Goal: Transaction & Acquisition: Purchase product/service

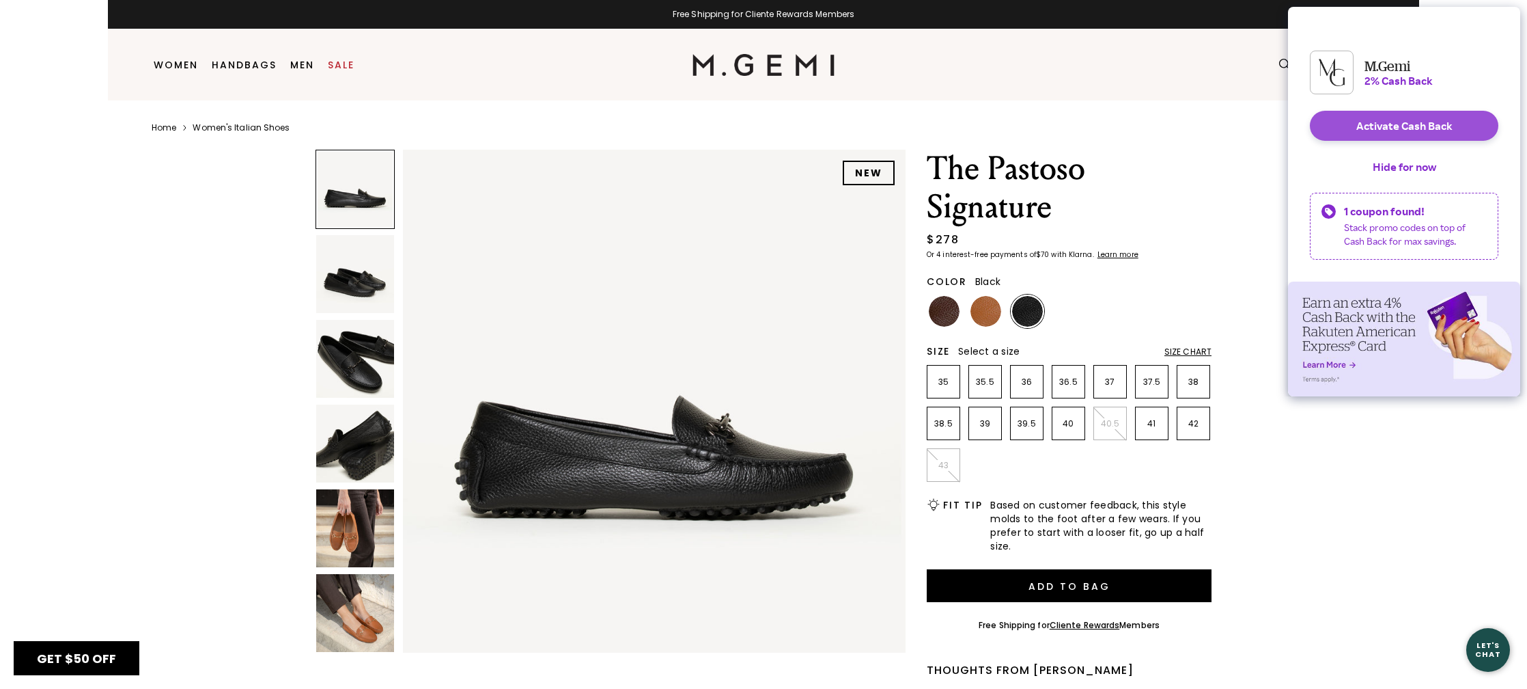
click at [1406, 137] on button "Activate Cash Back" at bounding box center [1404, 126] width 189 height 30
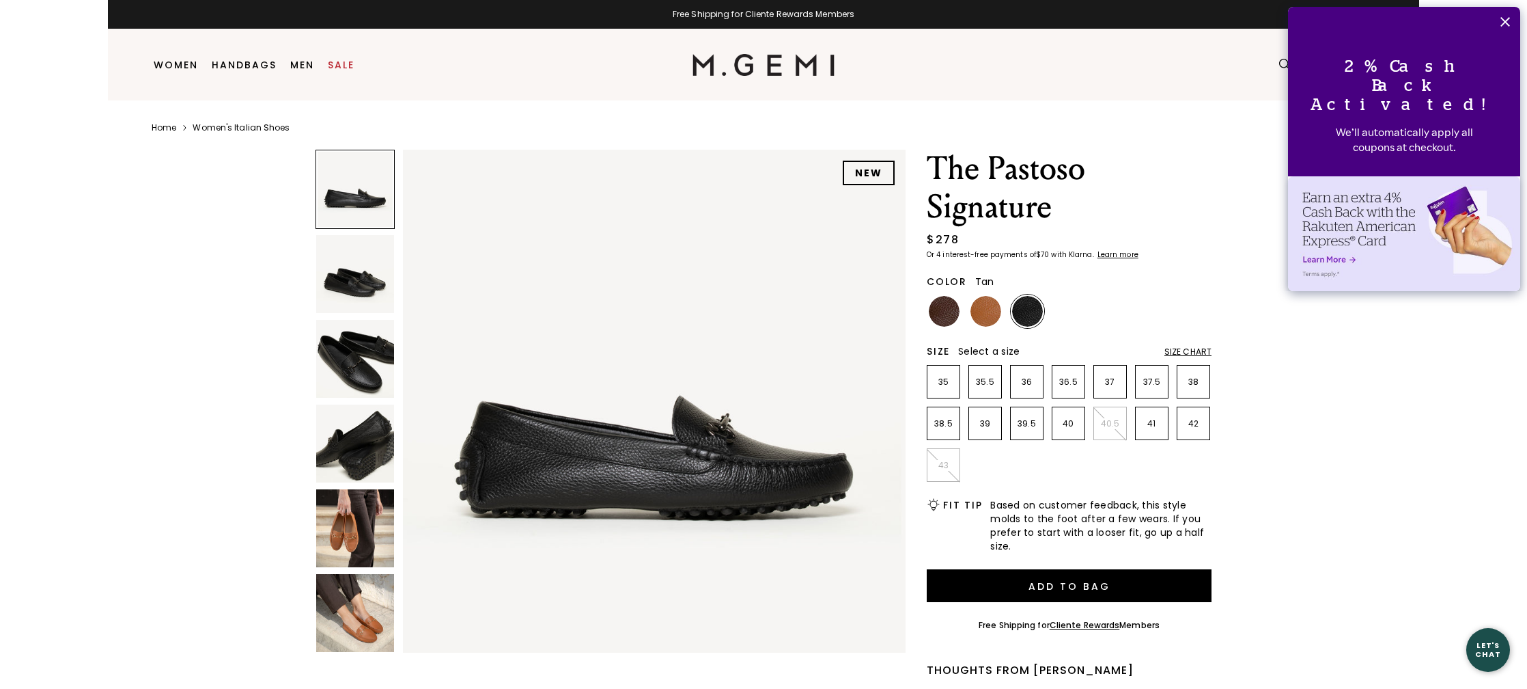
click at [999, 308] on img at bounding box center [986, 311] width 31 height 31
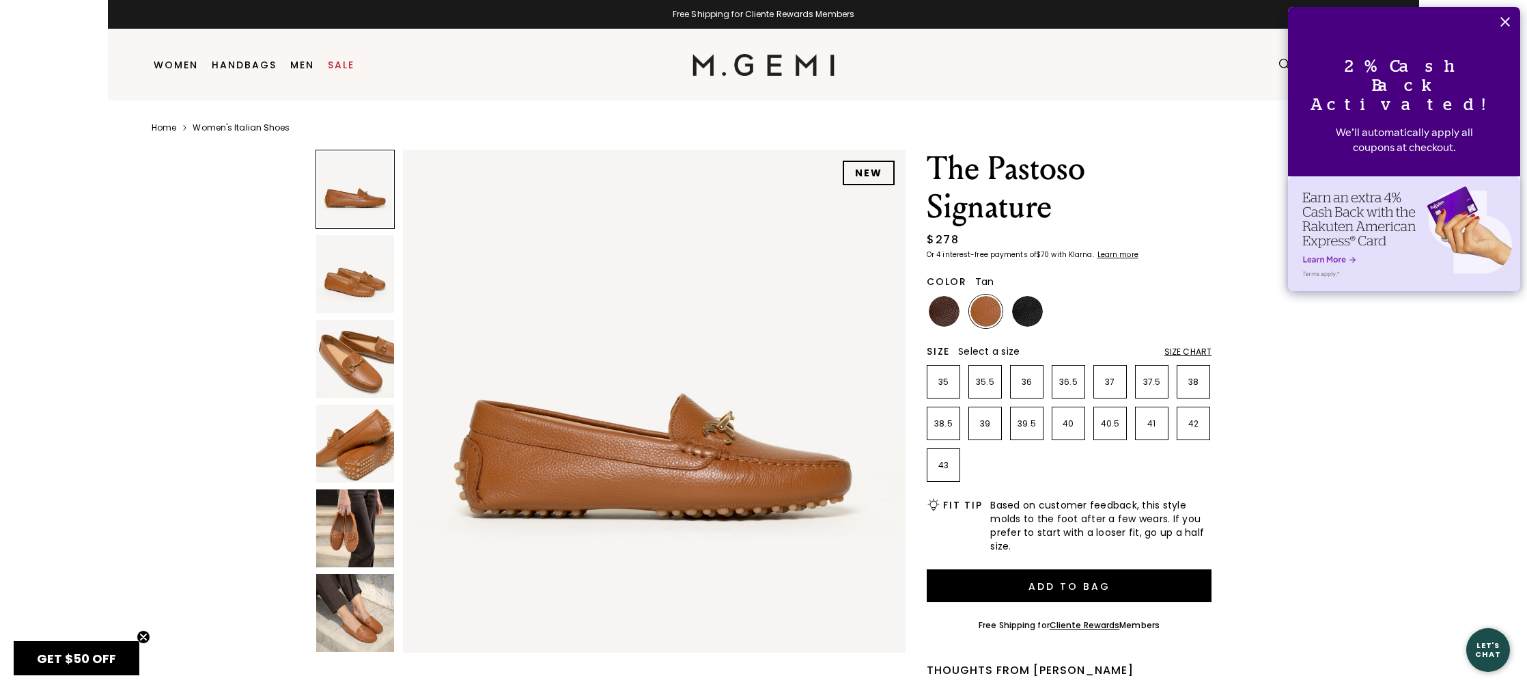
click at [350, 373] on img at bounding box center [355, 359] width 78 height 78
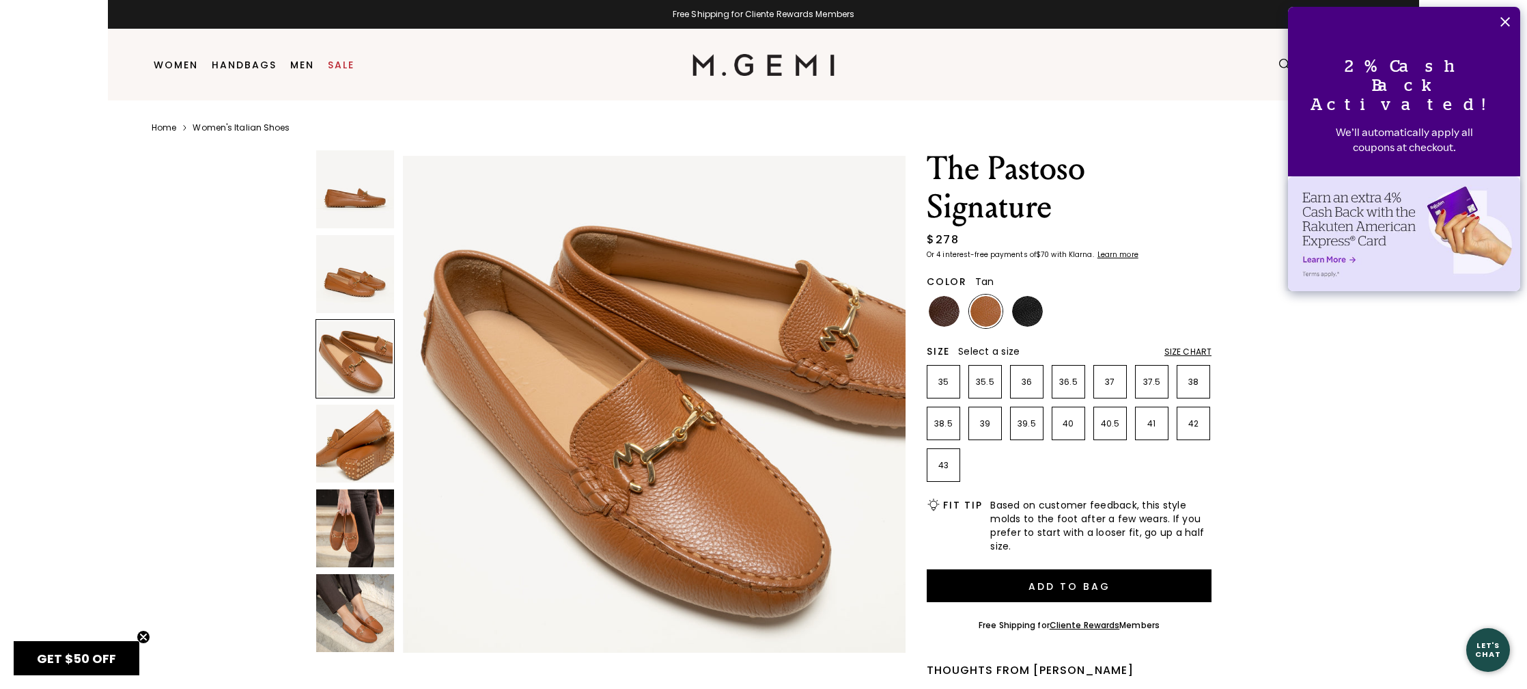
scroll to position [1033, 0]
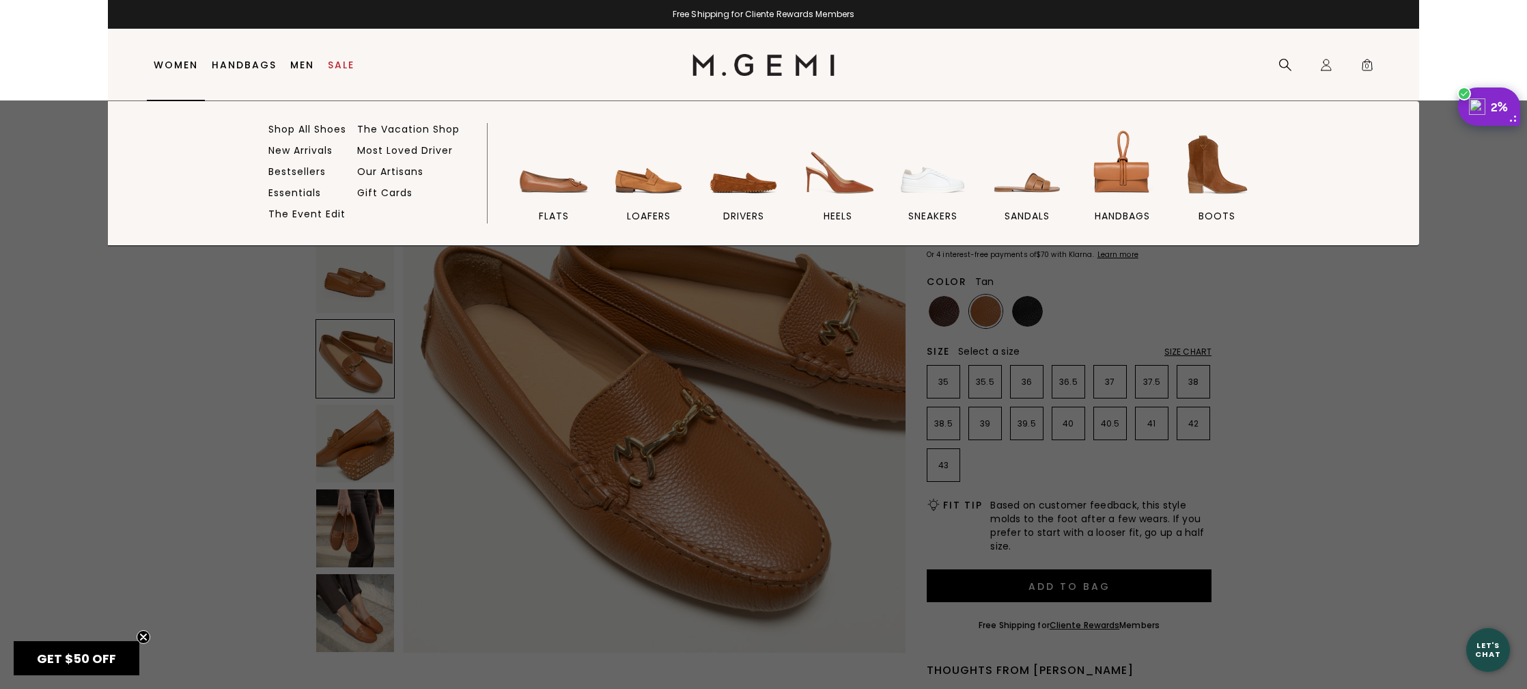
click at [174, 64] on link "Women" at bounding box center [176, 64] width 44 height 11
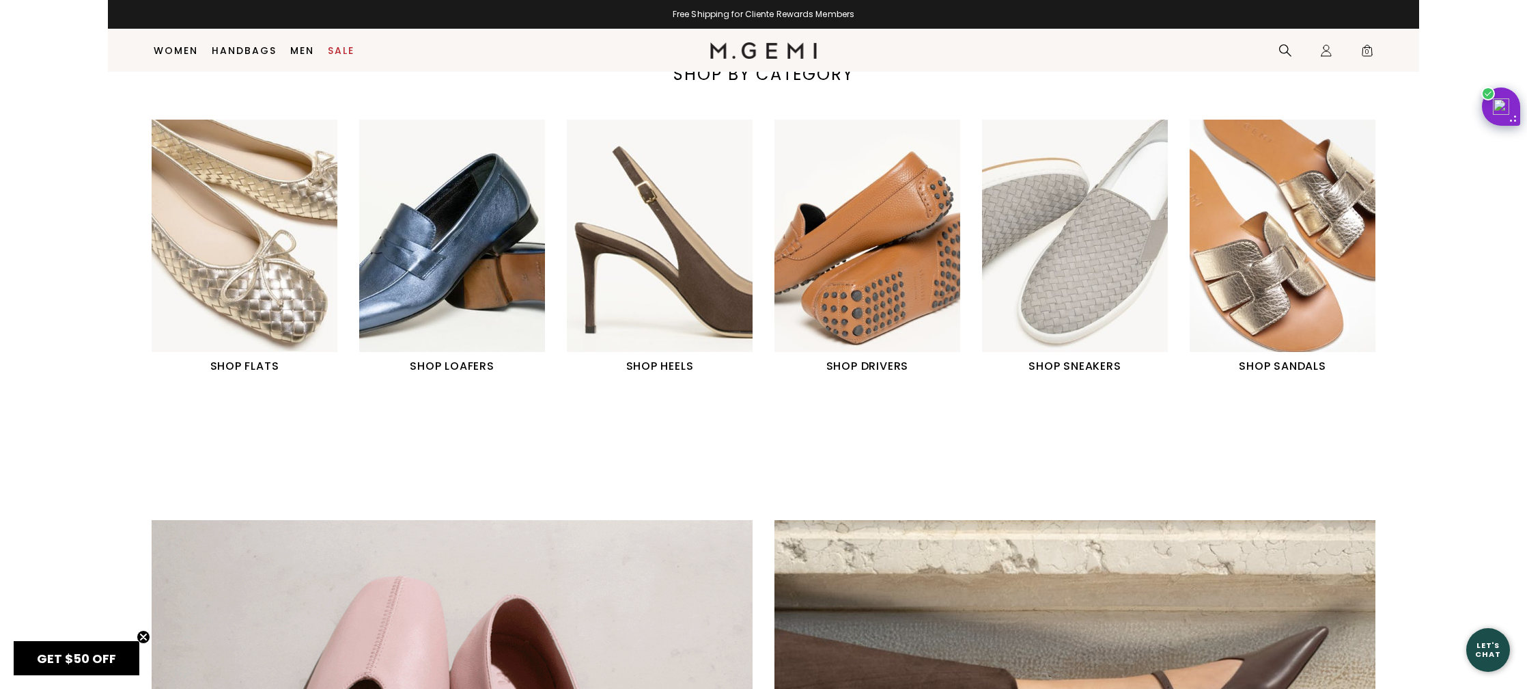
scroll to position [669, 0]
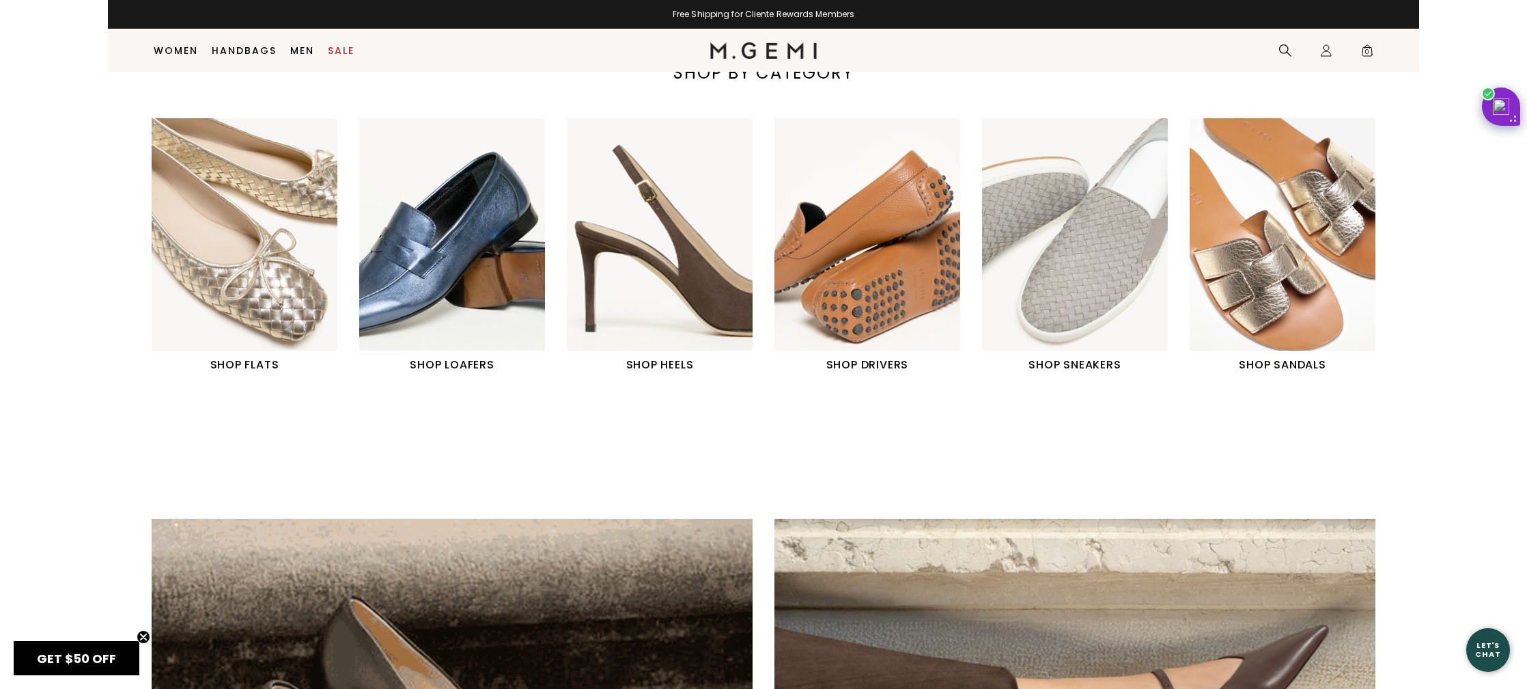
click at [1293, 298] on img "6 / 6" at bounding box center [1283, 234] width 186 height 232
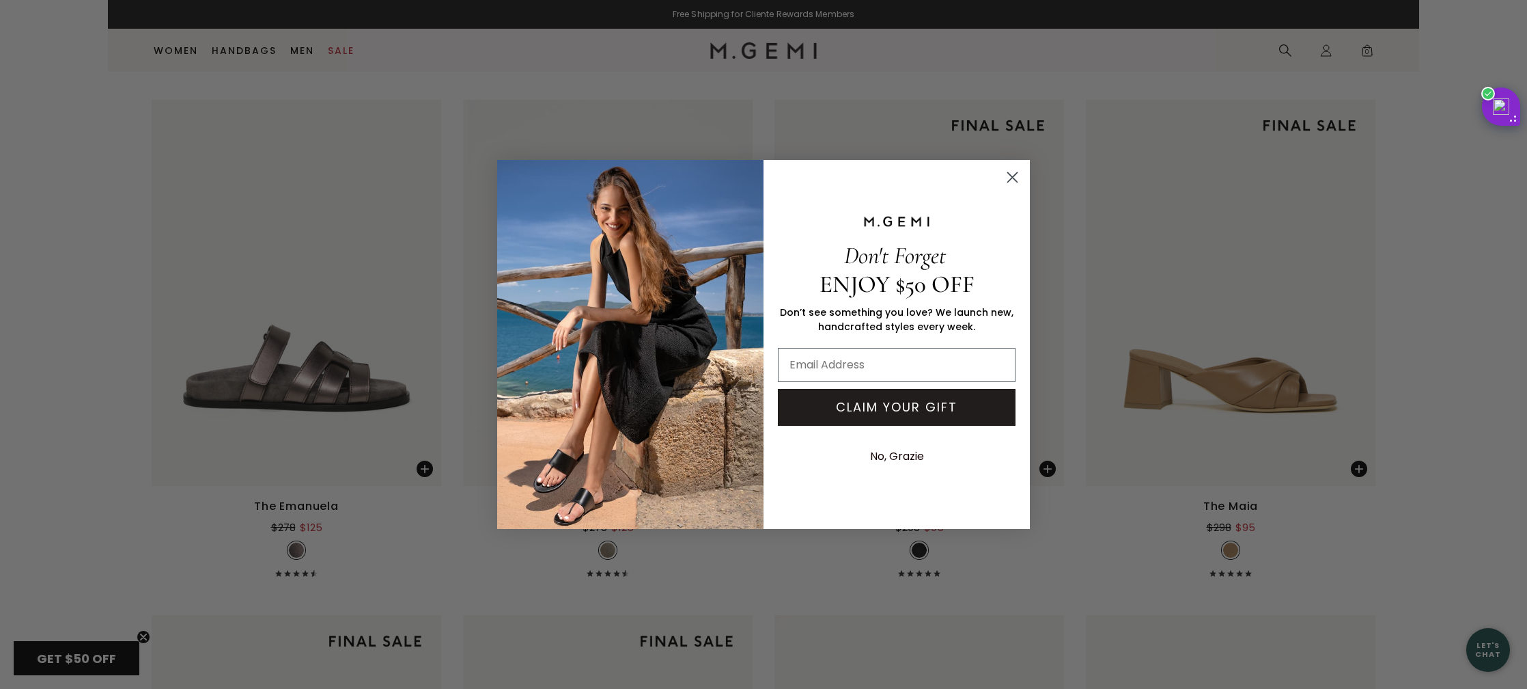
scroll to position [4851, 0]
click at [1013, 177] on icon "Close dialog" at bounding box center [1013, 178] width 10 height 10
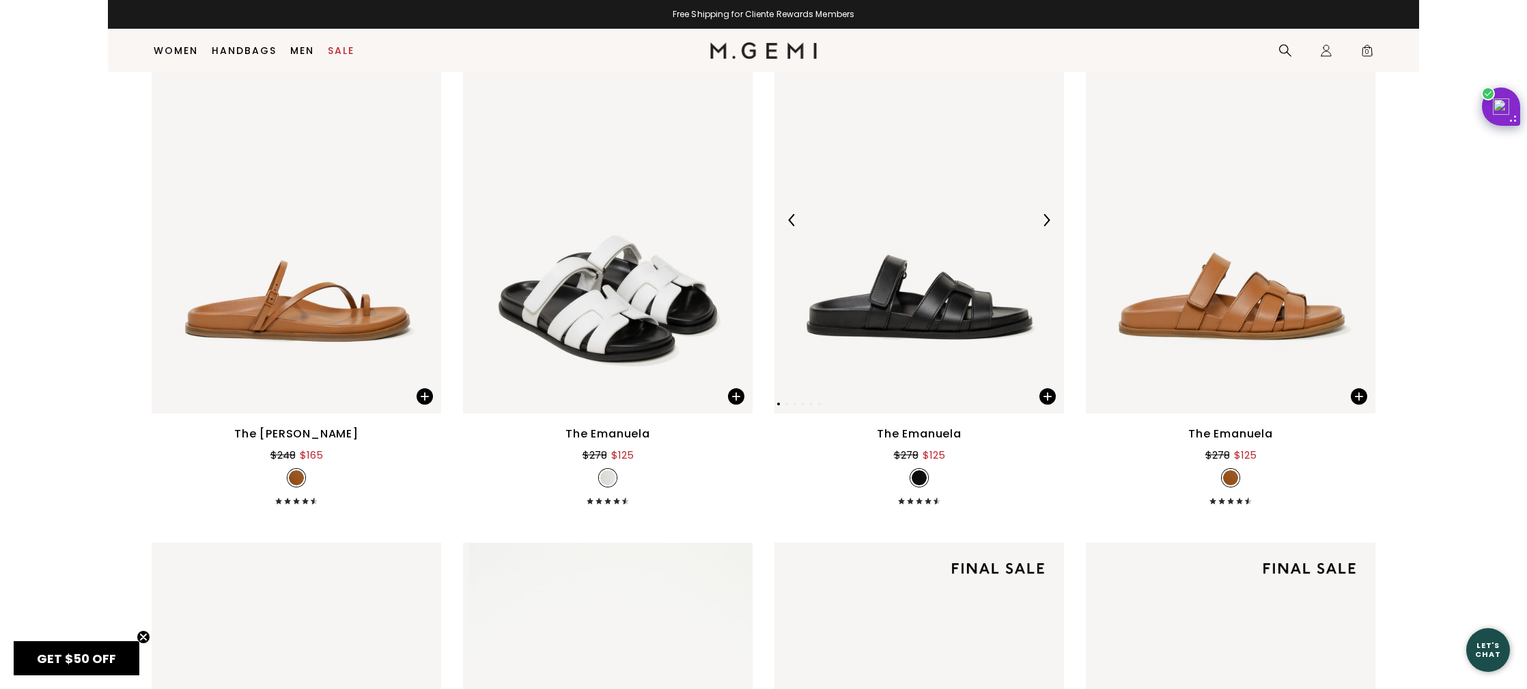
scroll to position [4412, 0]
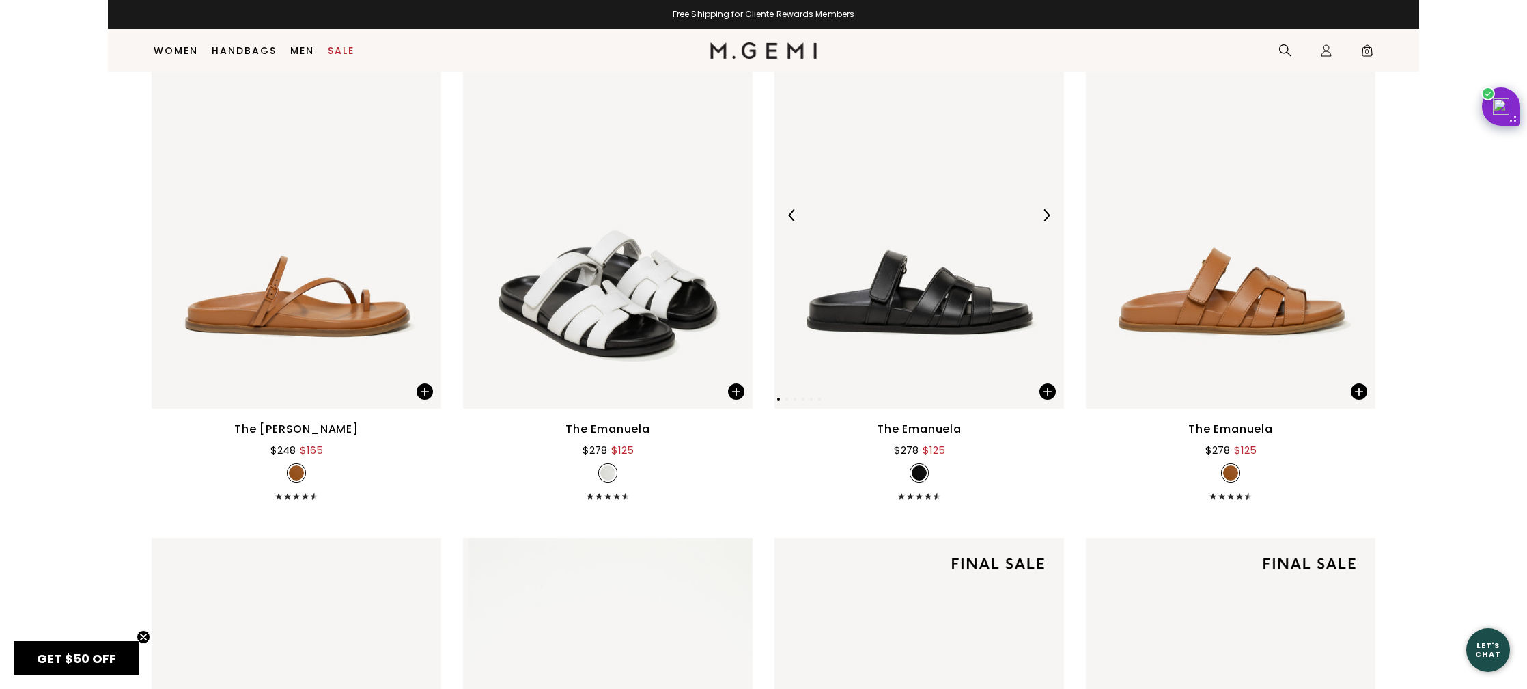
click at [904, 311] on img at bounding box center [920, 216] width 290 height 386
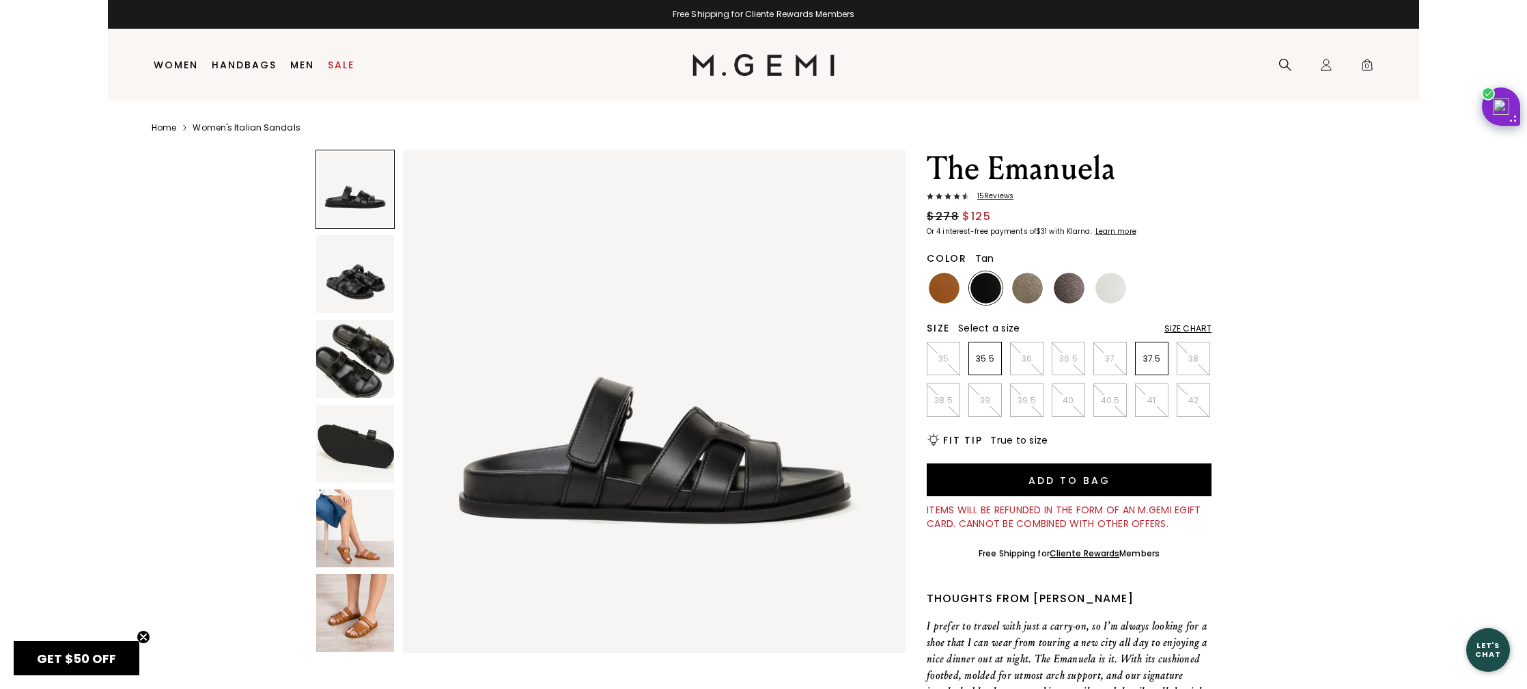
click at [944, 288] on img at bounding box center [944, 288] width 31 height 31
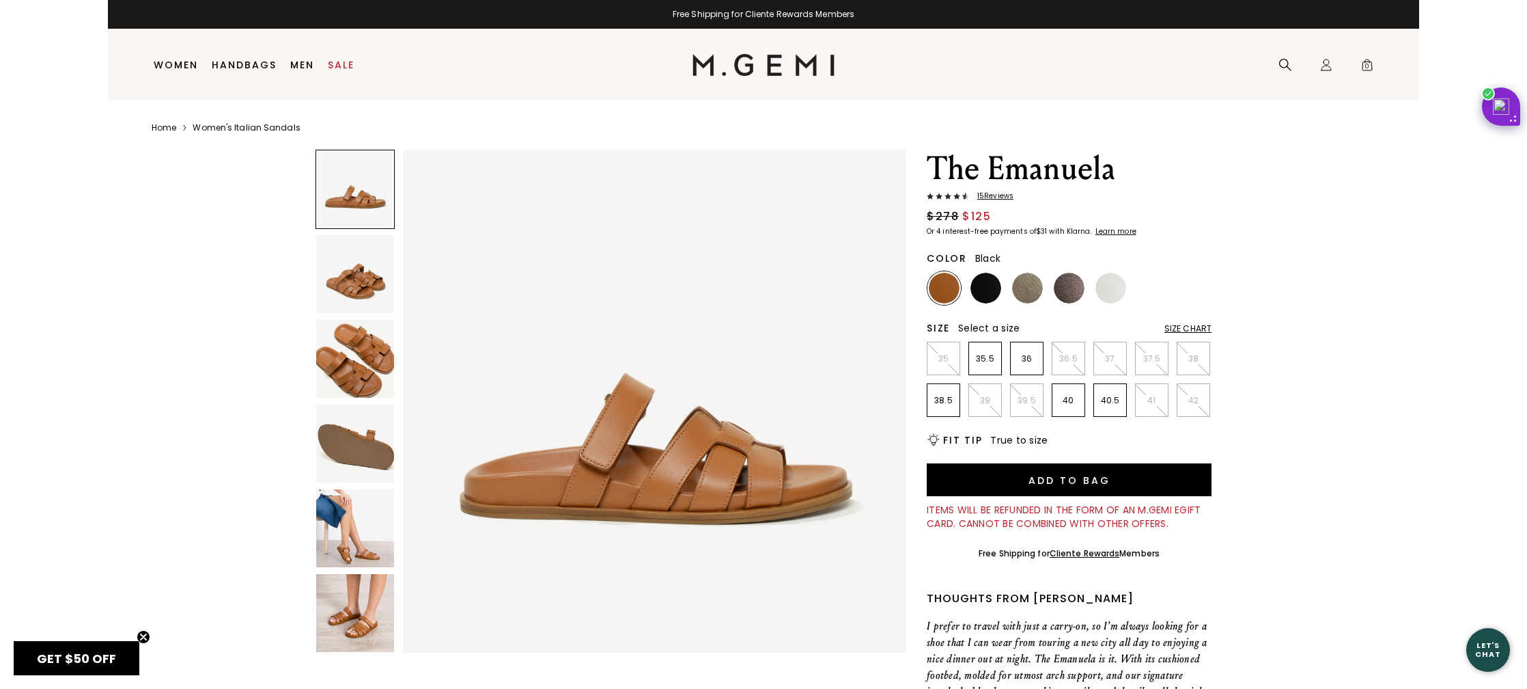
click at [986, 289] on img at bounding box center [986, 288] width 31 height 31
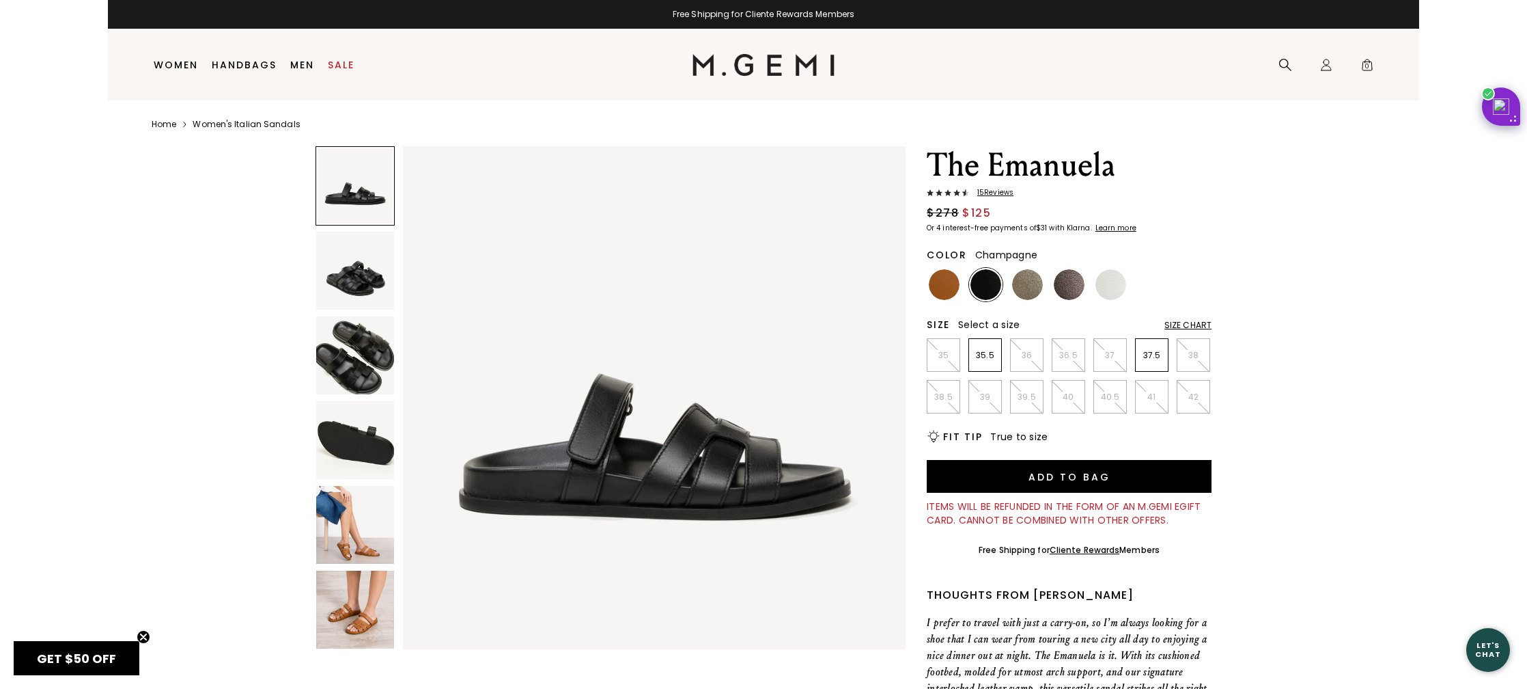
click at [1031, 288] on img at bounding box center [1027, 284] width 31 height 31
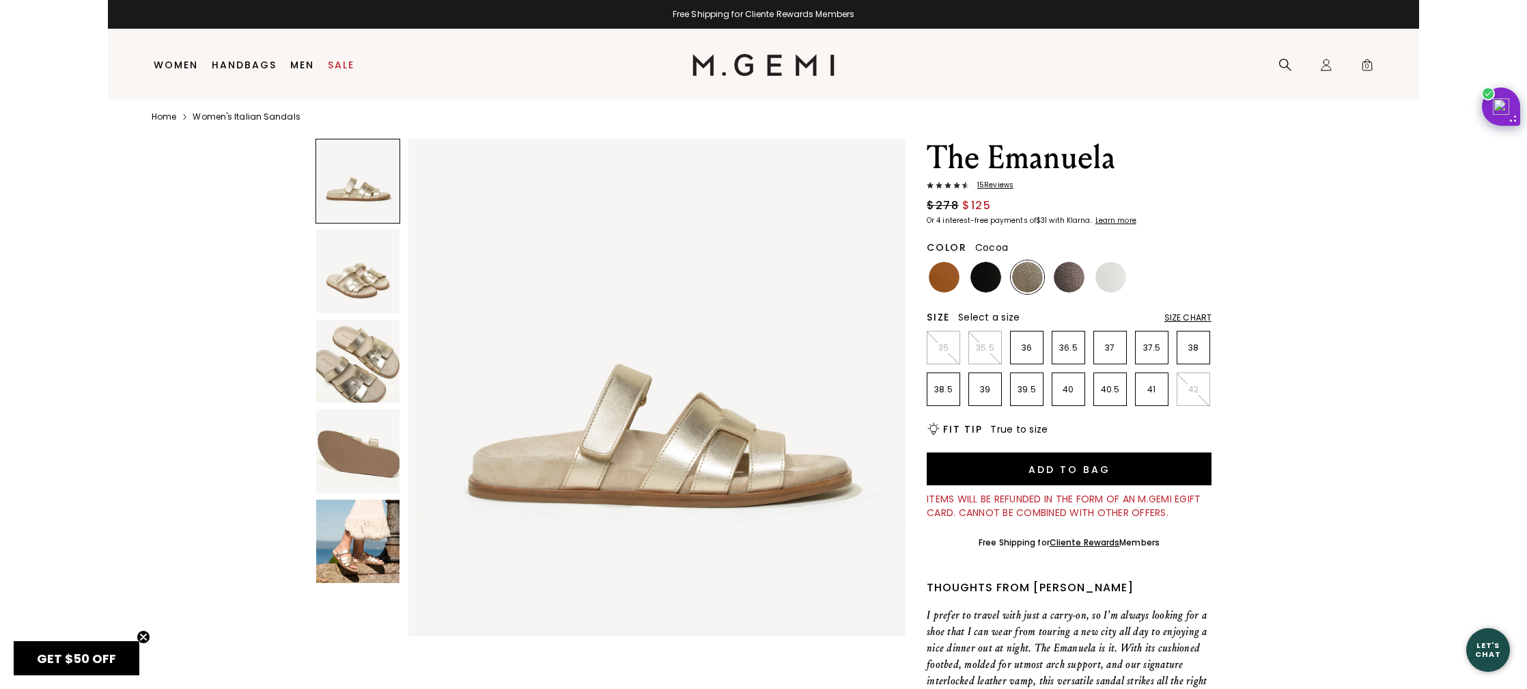
scroll to position [5, 0]
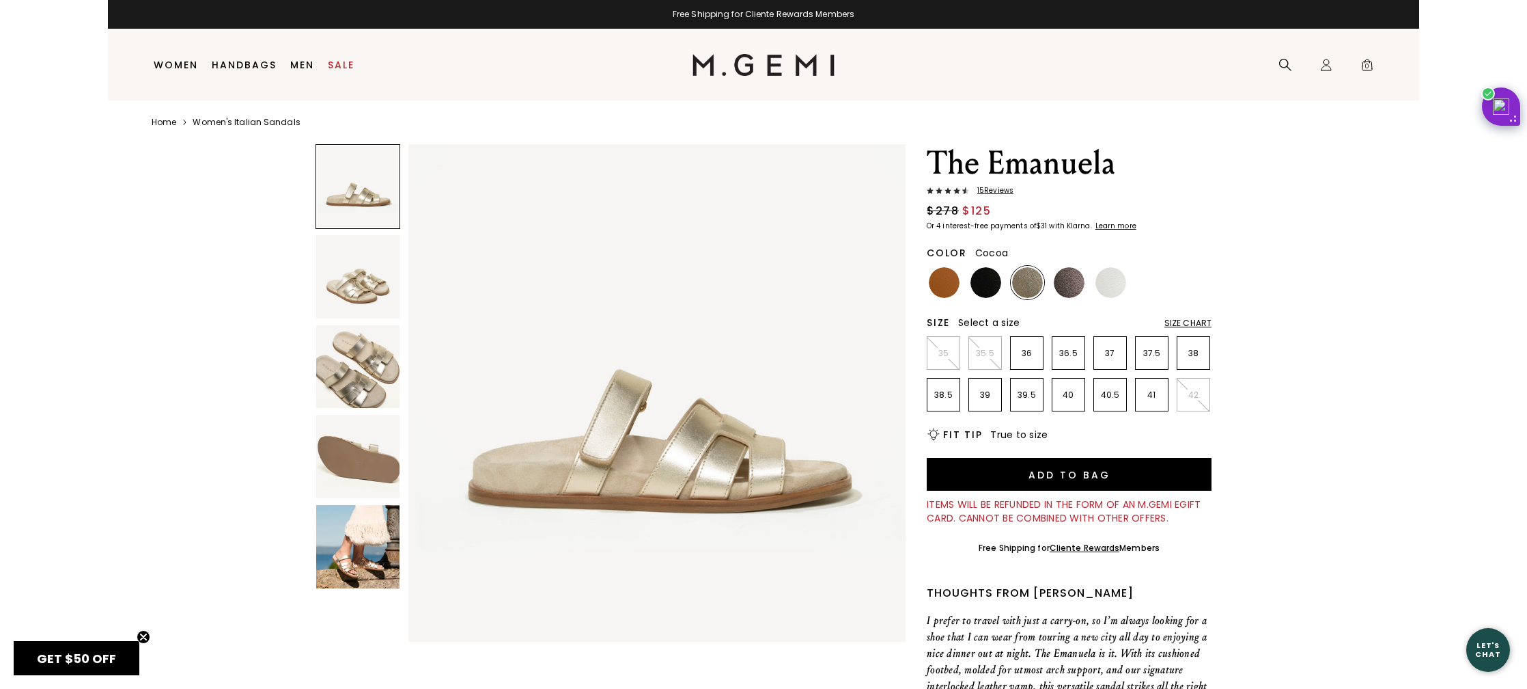
click at [1073, 283] on img at bounding box center [1069, 282] width 31 height 31
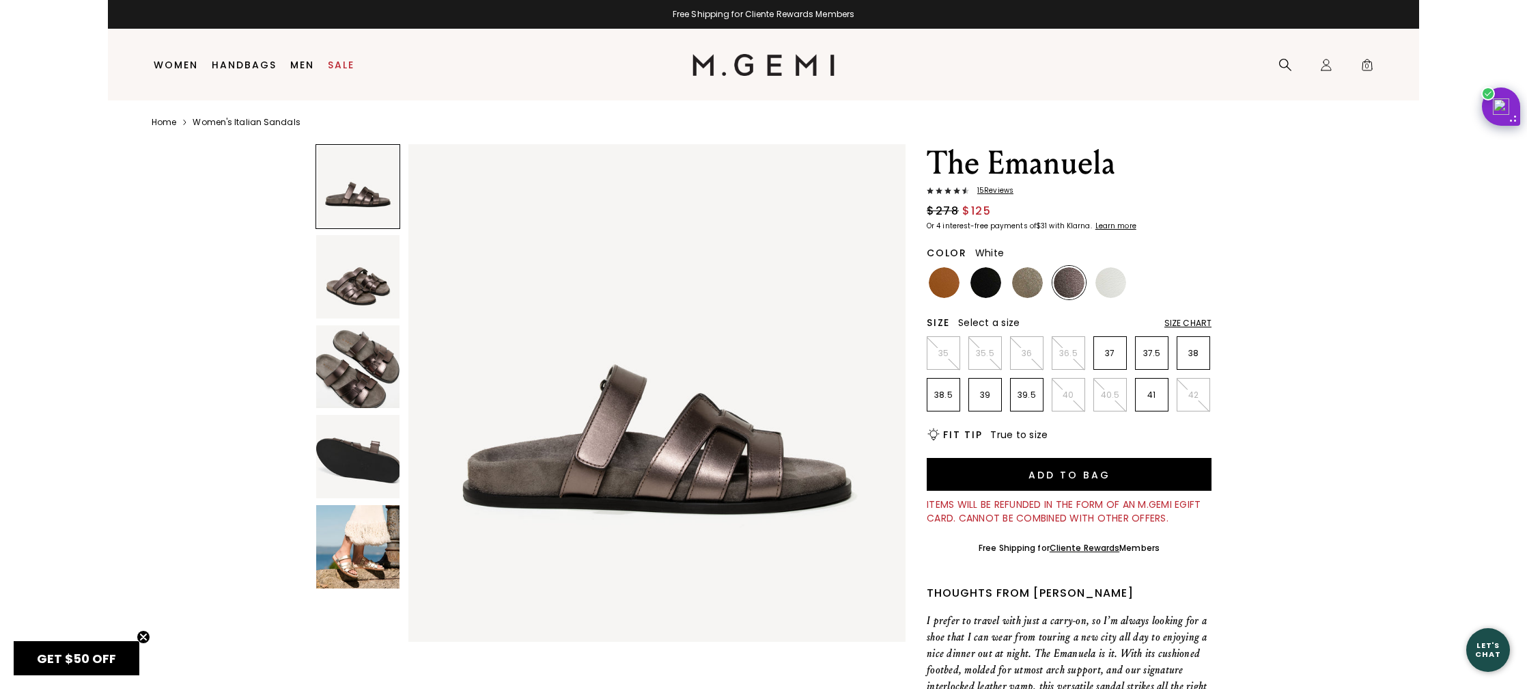
click at [1111, 286] on img at bounding box center [1111, 282] width 31 height 31
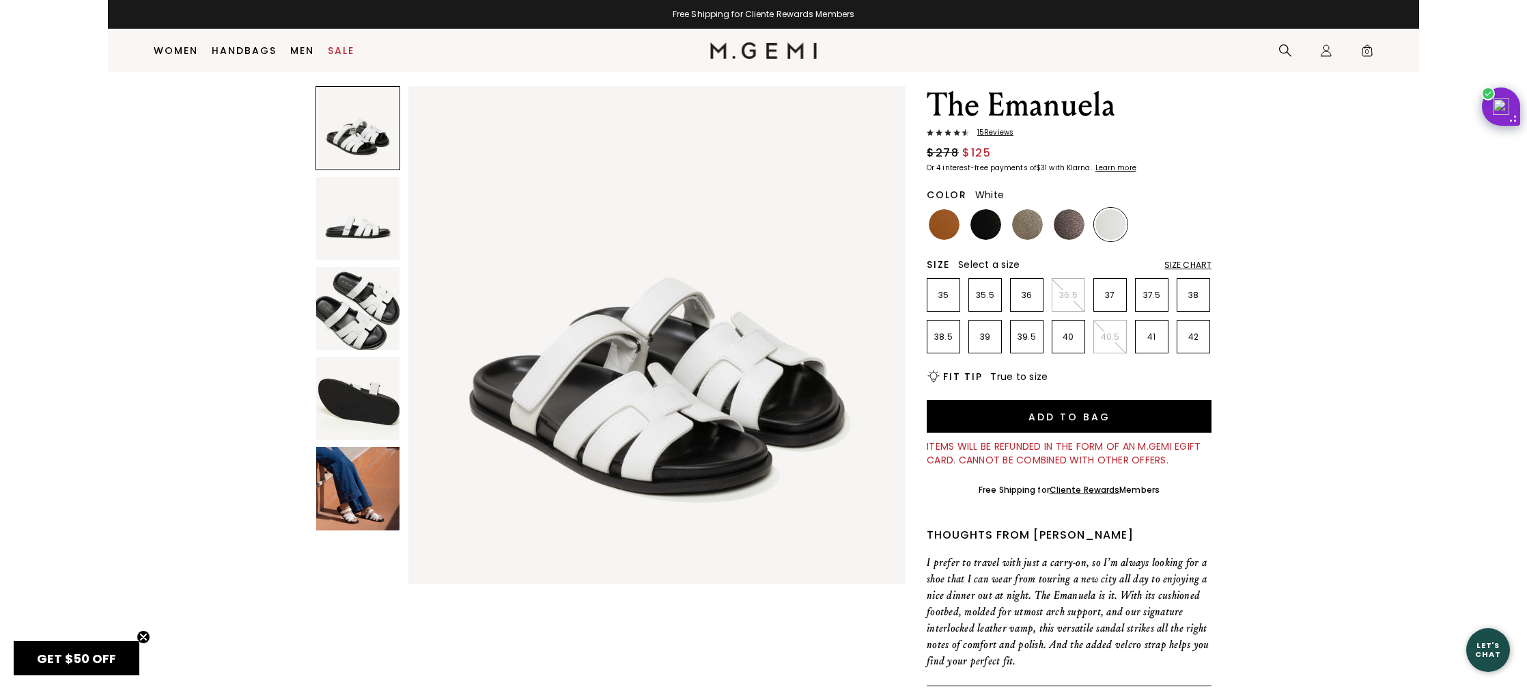
scroll to position [26, 0]
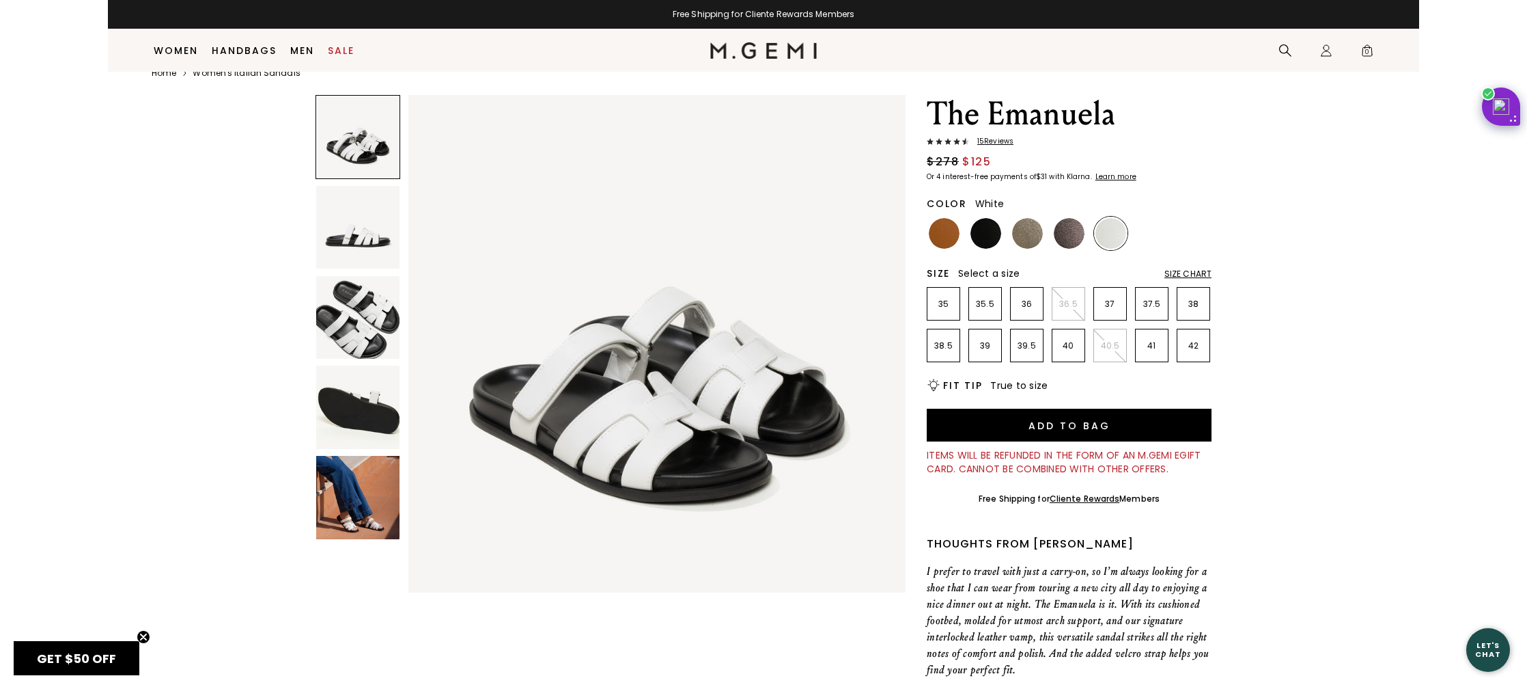
click at [362, 237] on img at bounding box center [357, 227] width 83 height 83
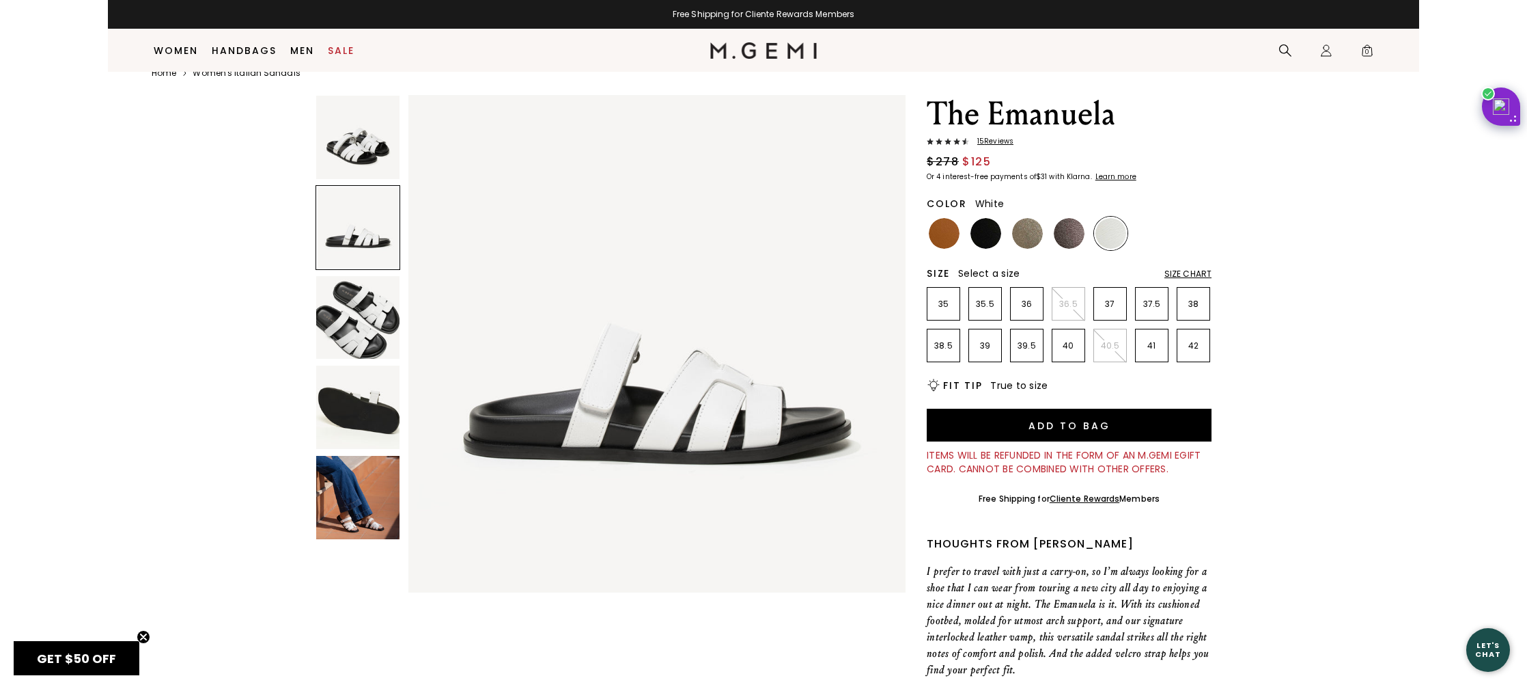
click at [359, 314] on img at bounding box center [357, 317] width 83 height 83
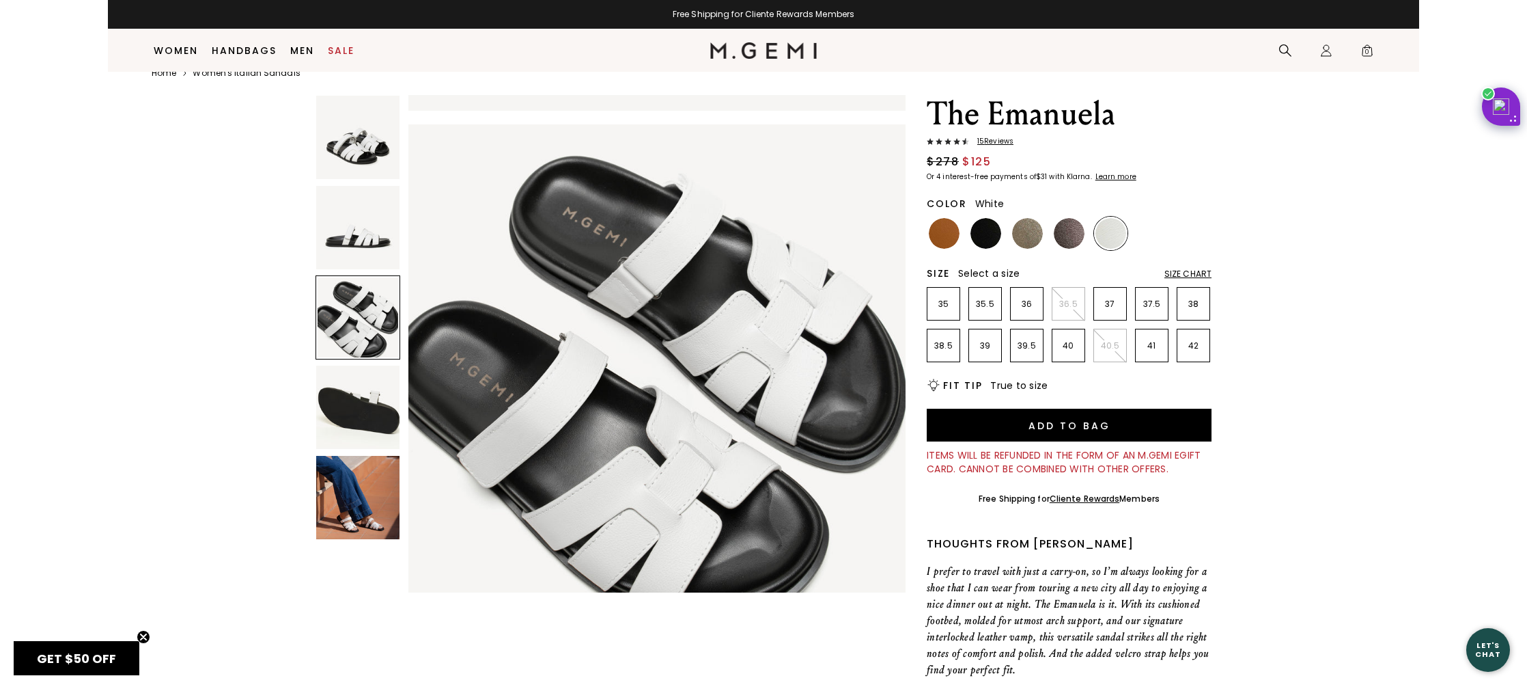
scroll to position [1022, 0]
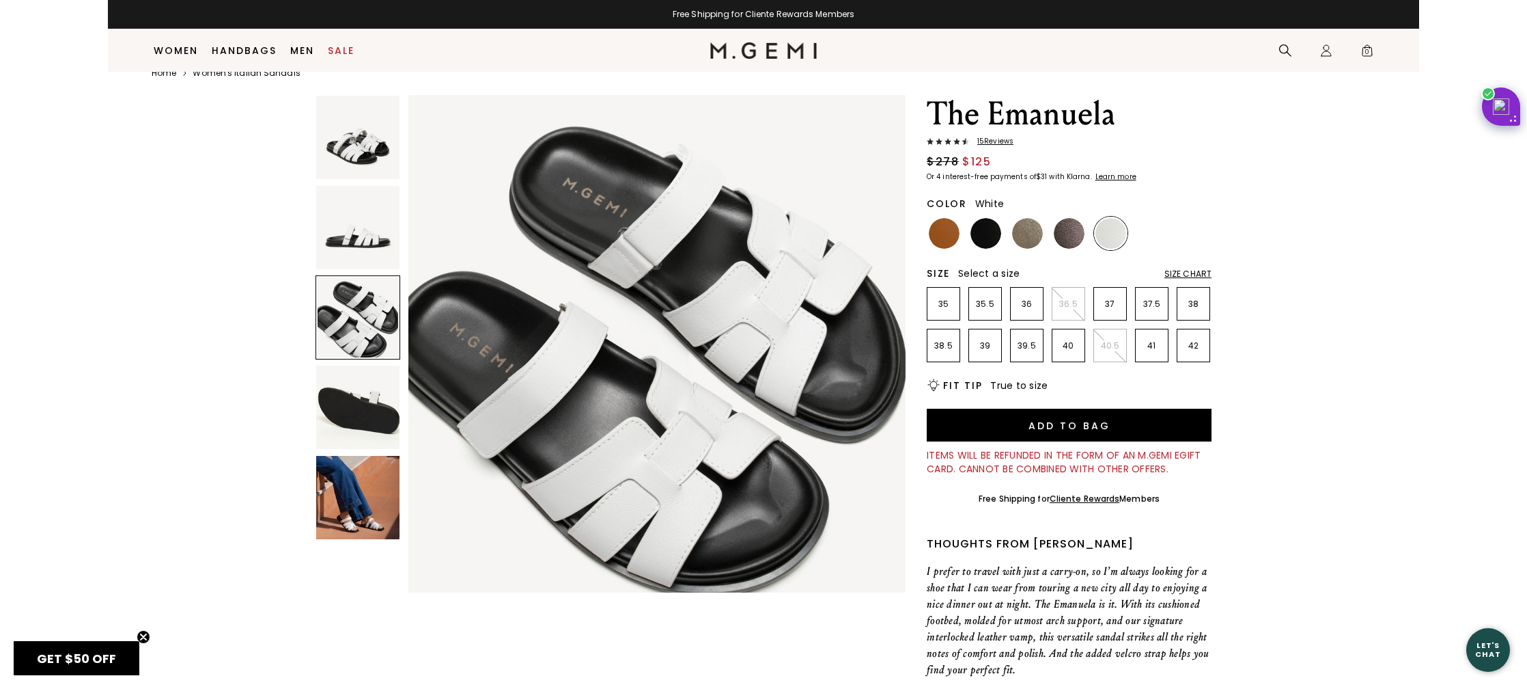
click at [366, 412] on img at bounding box center [357, 406] width 83 height 83
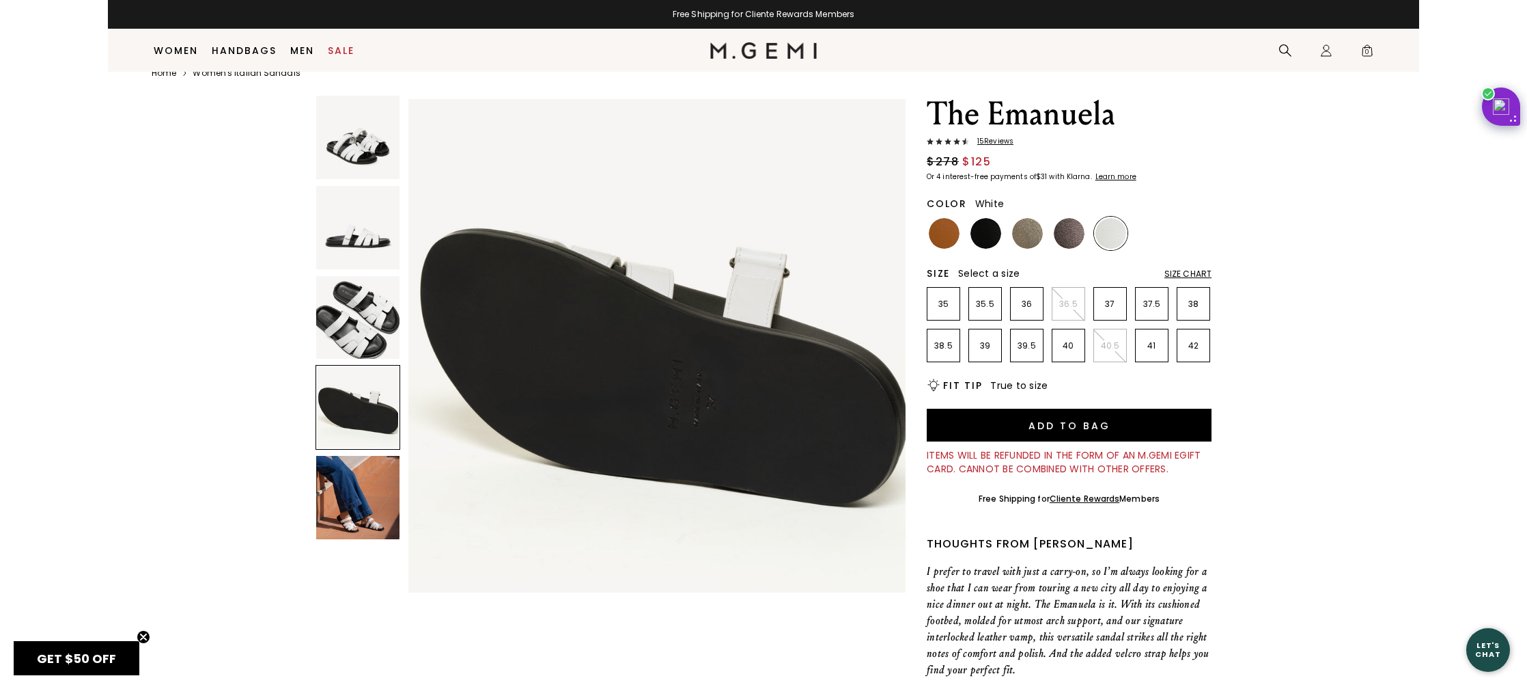
scroll to position [1534, 0]
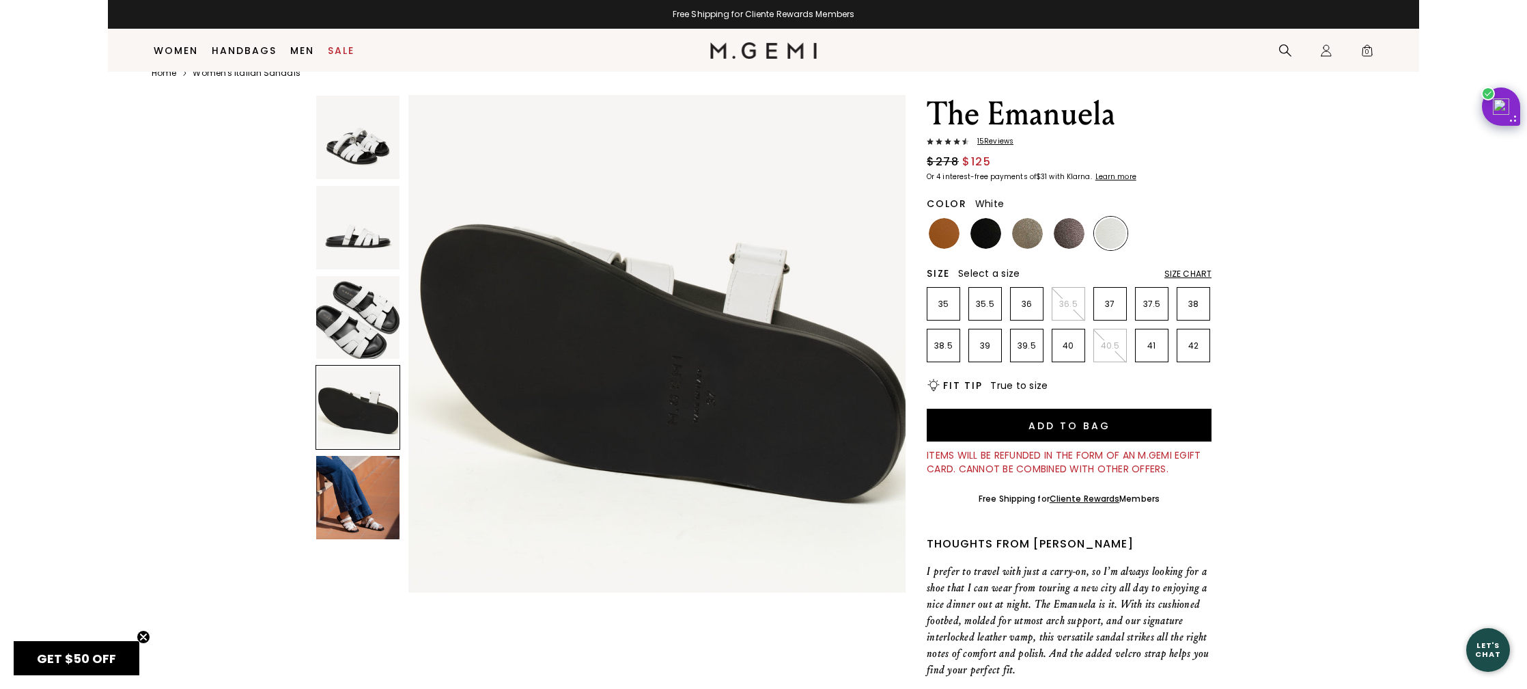
click at [368, 513] on img at bounding box center [357, 497] width 83 height 83
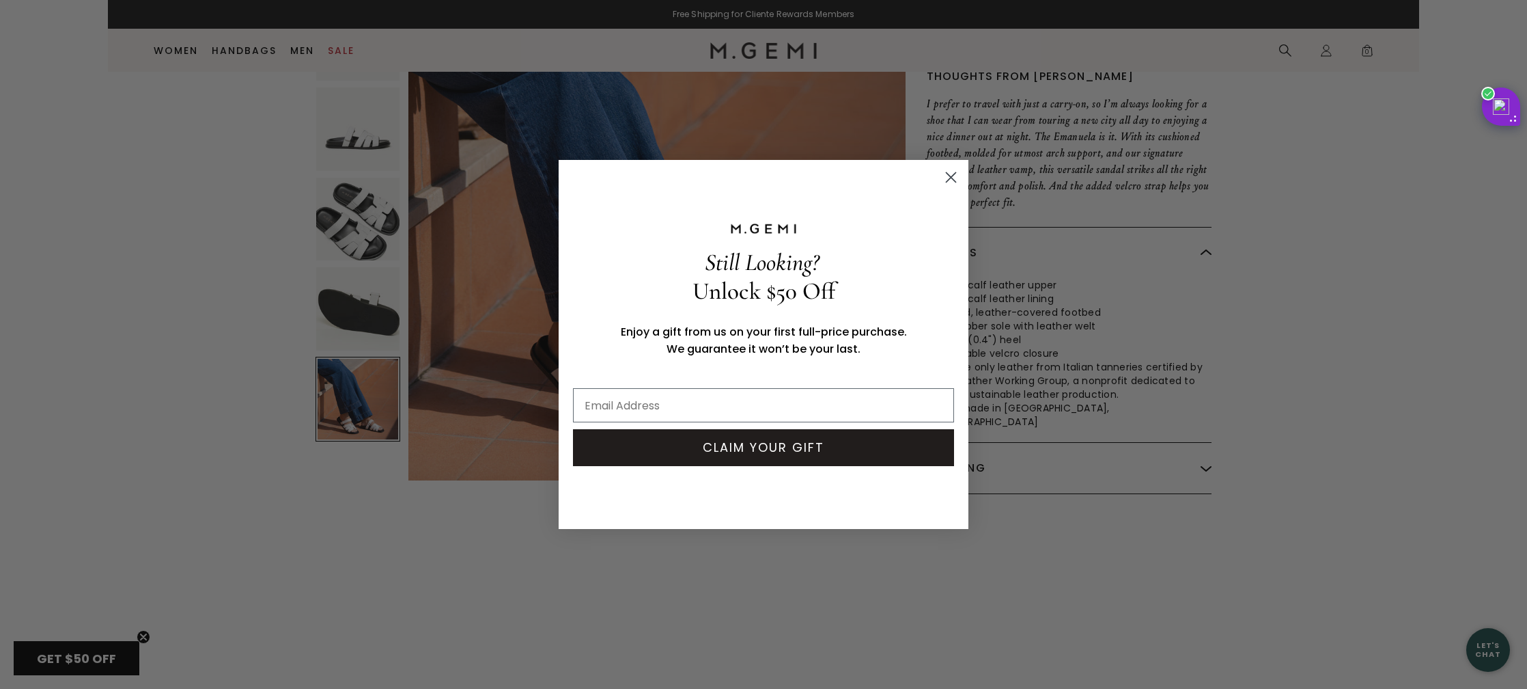
scroll to position [499, 0]
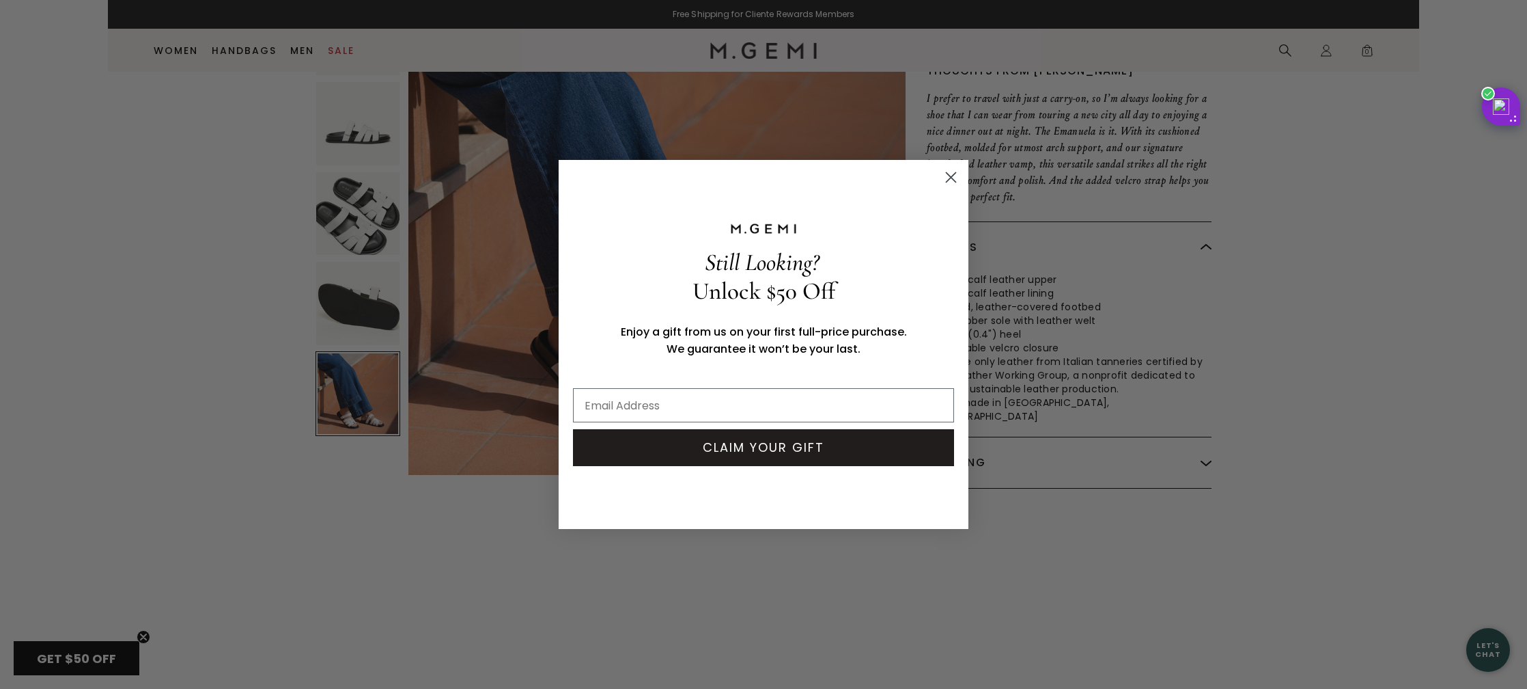
drag, startPoint x: 956, startPoint y: 174, endPoint x: 984, endPoint y: 184, distance: 30.7
click at [956, 174] on circle "Close dialog" at bounding box center [951, 177] width 23 height 23
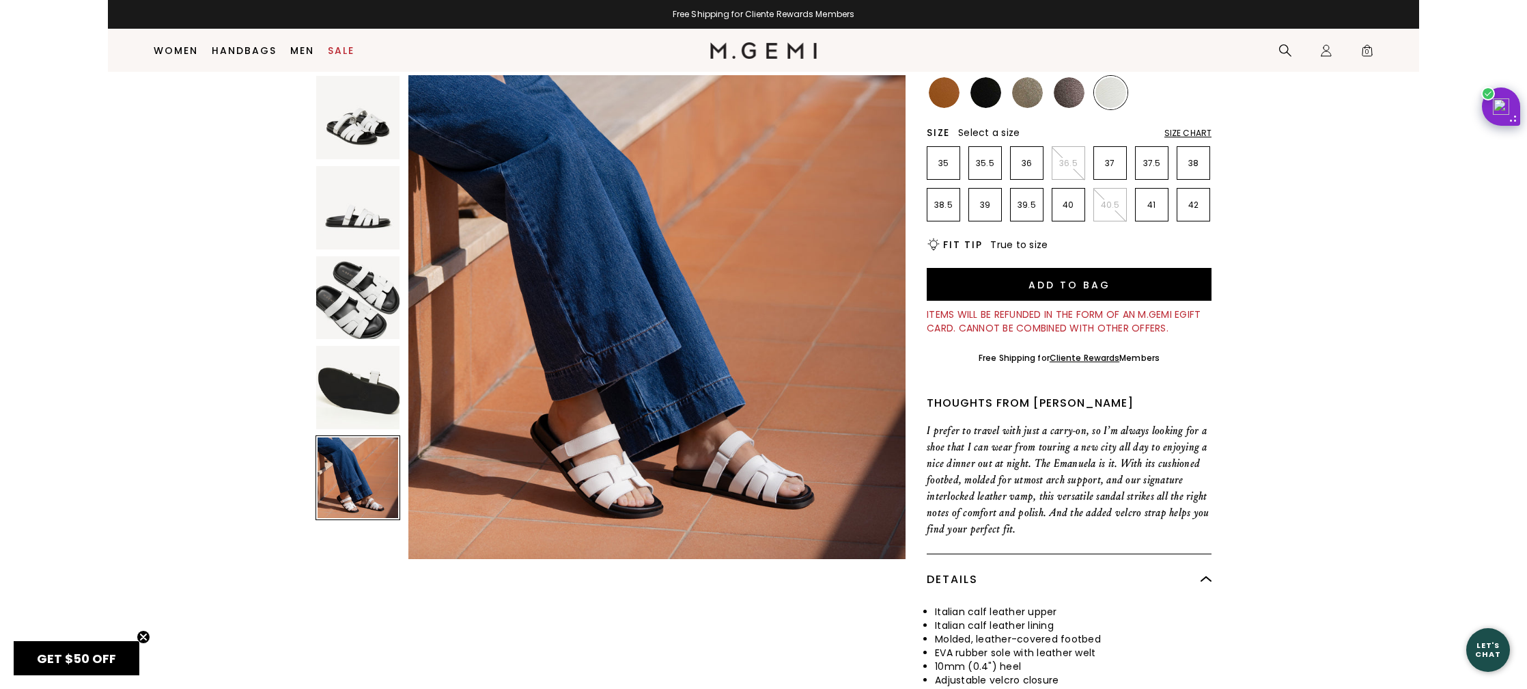
scroll to position [0, 0]
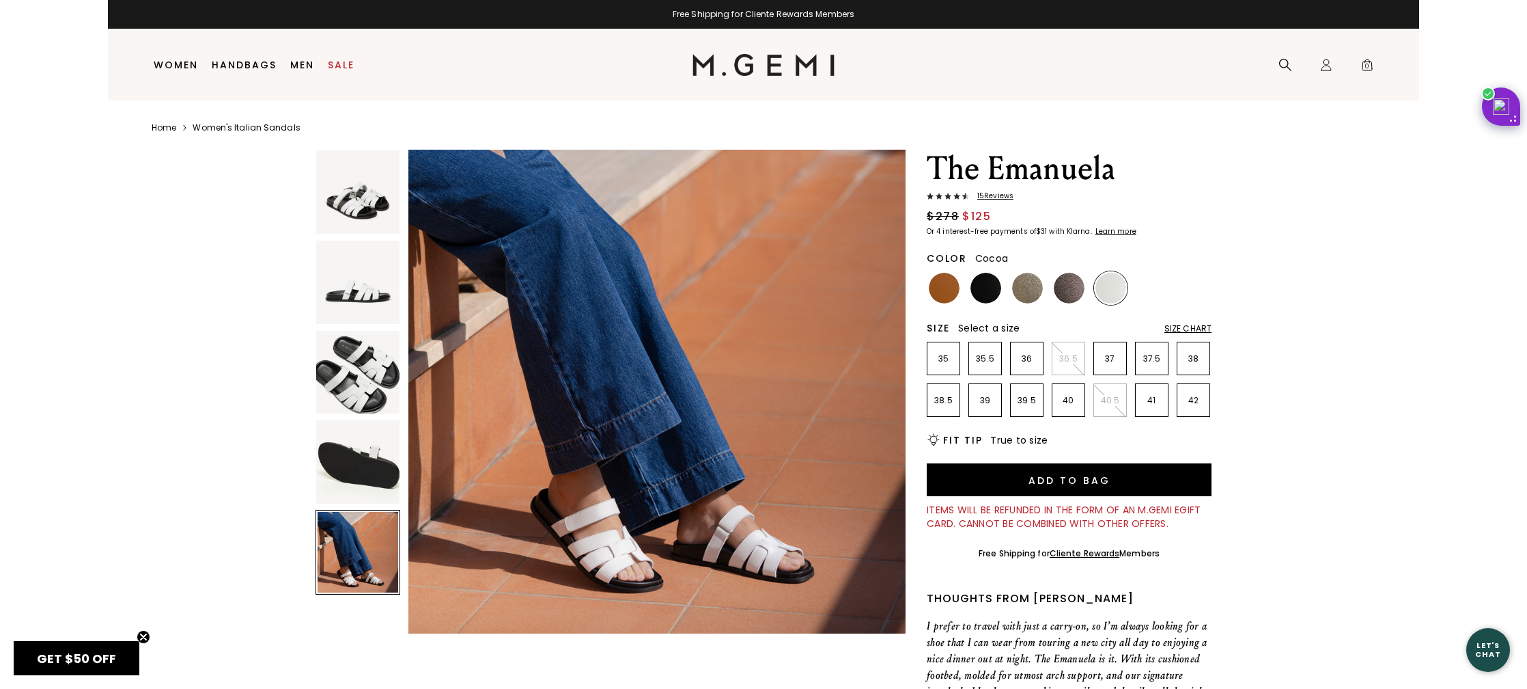
click at [1070, 294] on img at bounding box center [1069, 288] width 31 height 31
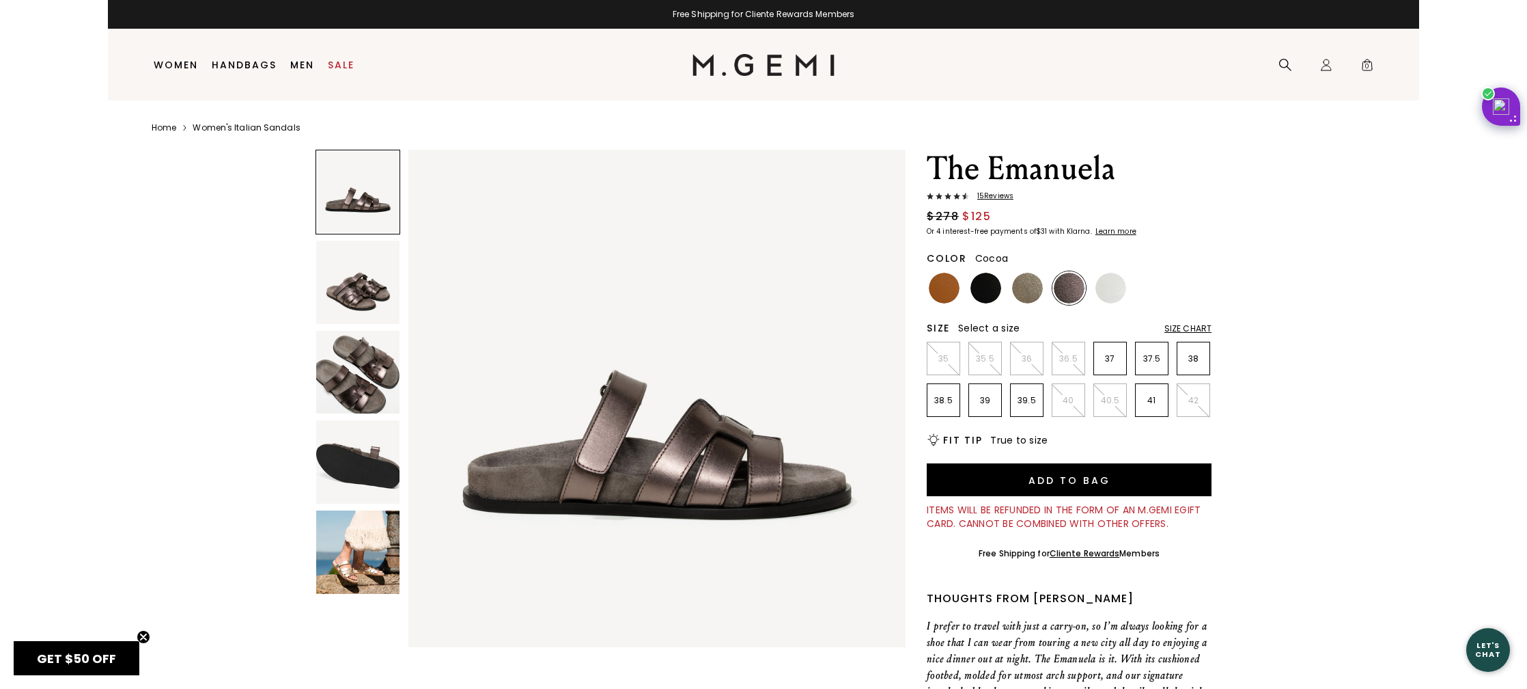
click at [379, 547] on img at bounding box center [357, 551] width 83 height 83
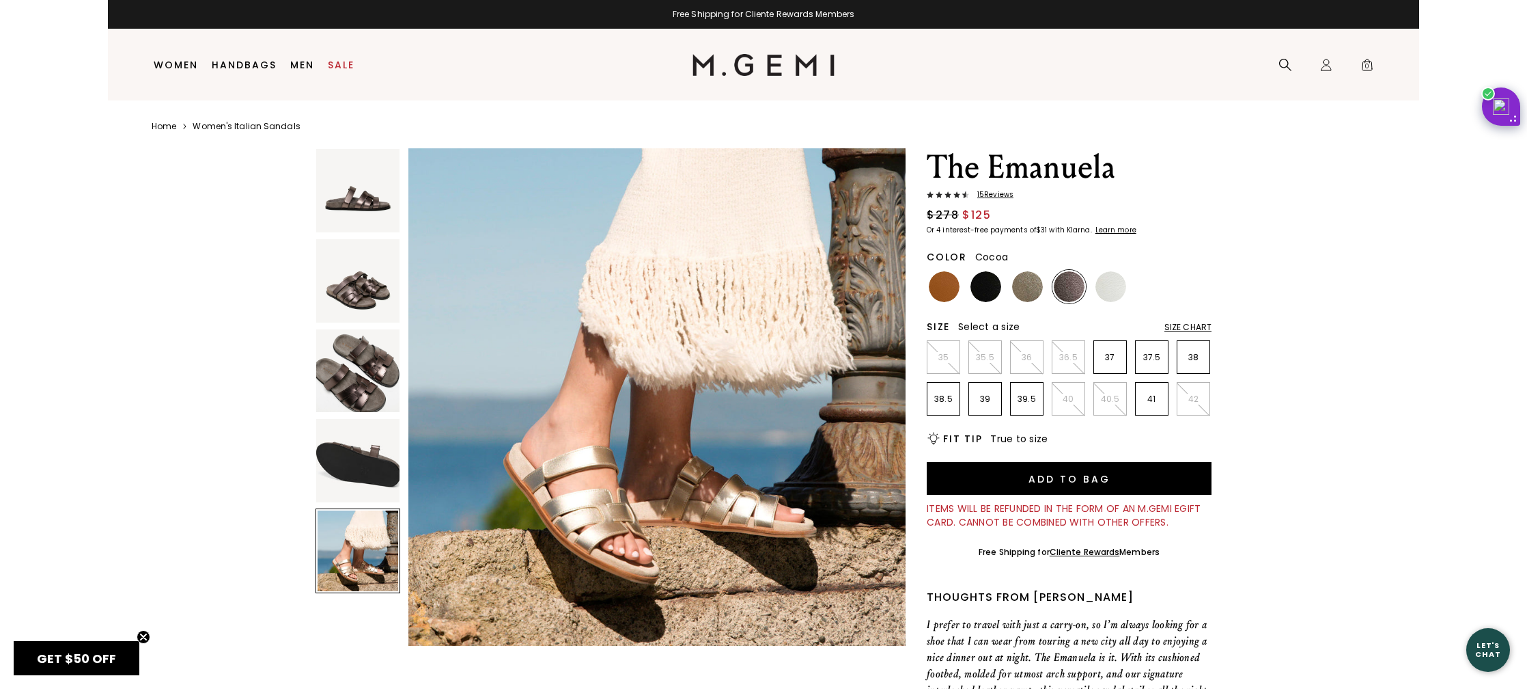
click at [371, 468] on img at bounding box center [357, 460] width 83 height 83
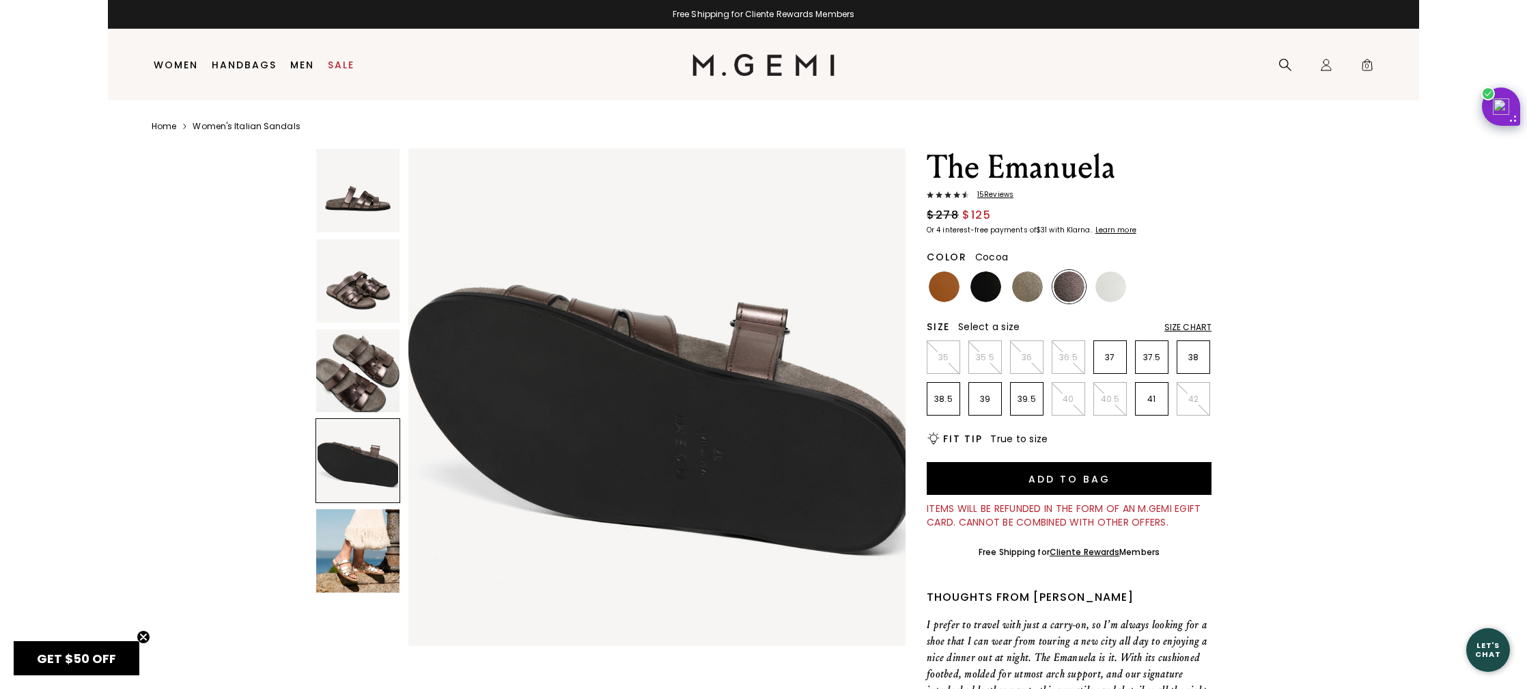
click at [370, 390] on img at bounding box center [357, 370] width 83 height 83
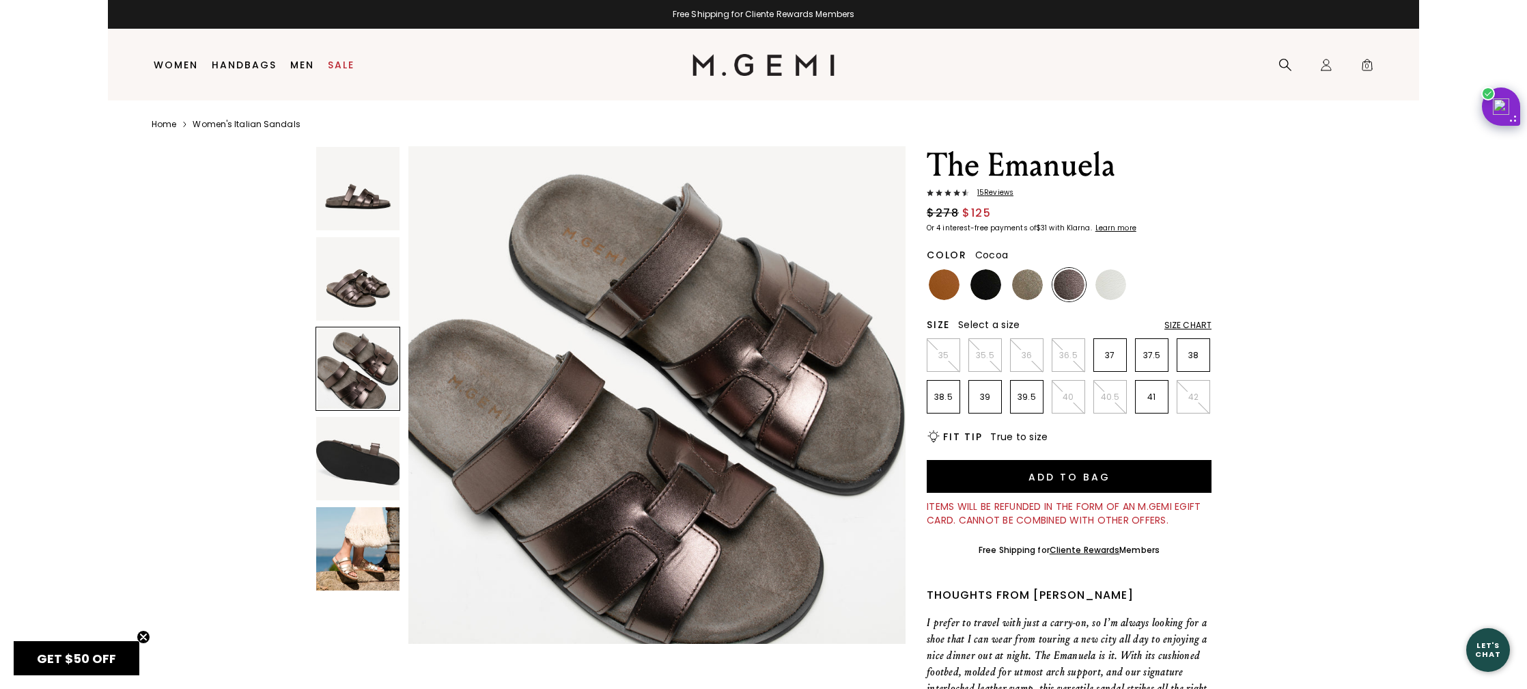
click at [359, 294] on img at bounding box center [357, 278] width 83 height 83
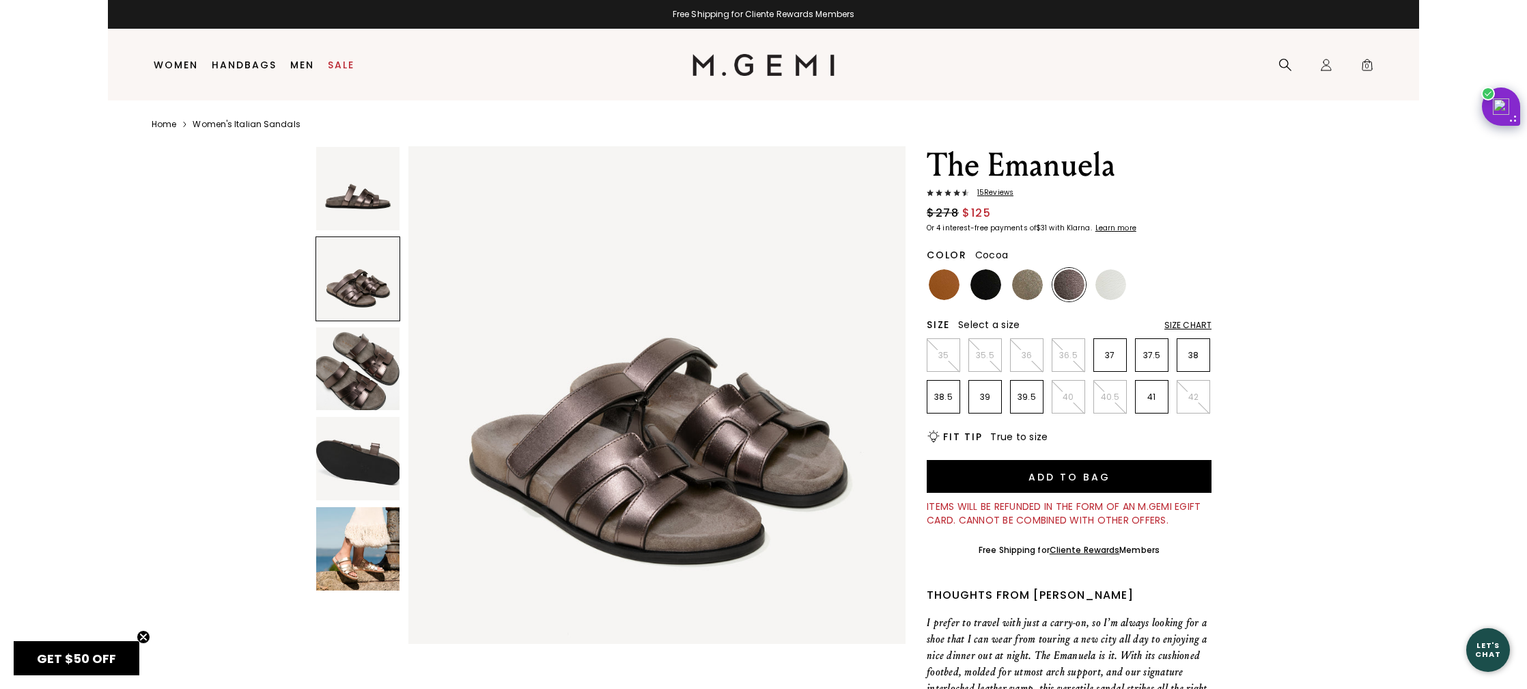
click at [361, 243] on div at bounding box center [358, 278] width 85 height 85
click at [1021, 281] on img at bounding box center [1027, 284] width 31 height 31
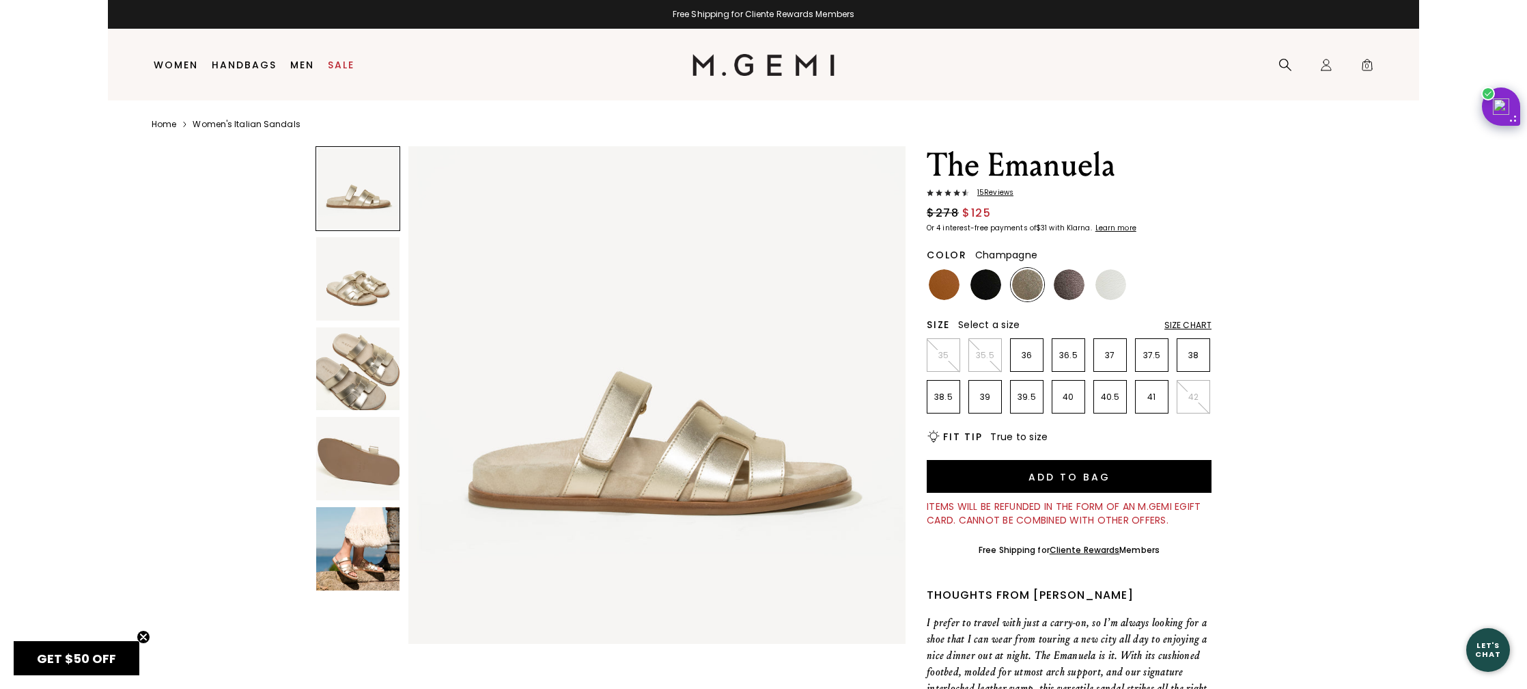
click at [357, 580] on img at bounding box center [357, 548] width 83 height 83
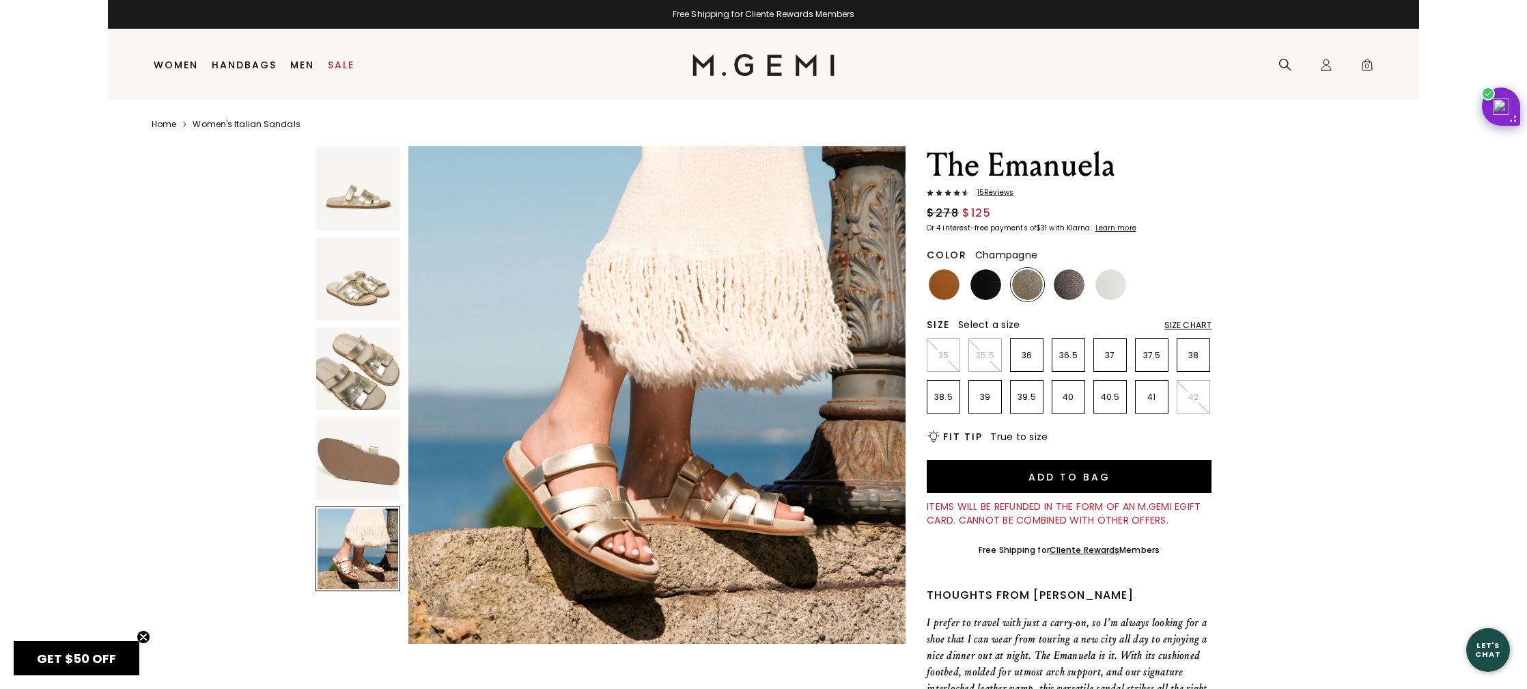
click at [376, 206] on img at bounding box center [357, 188] width 83 height 83
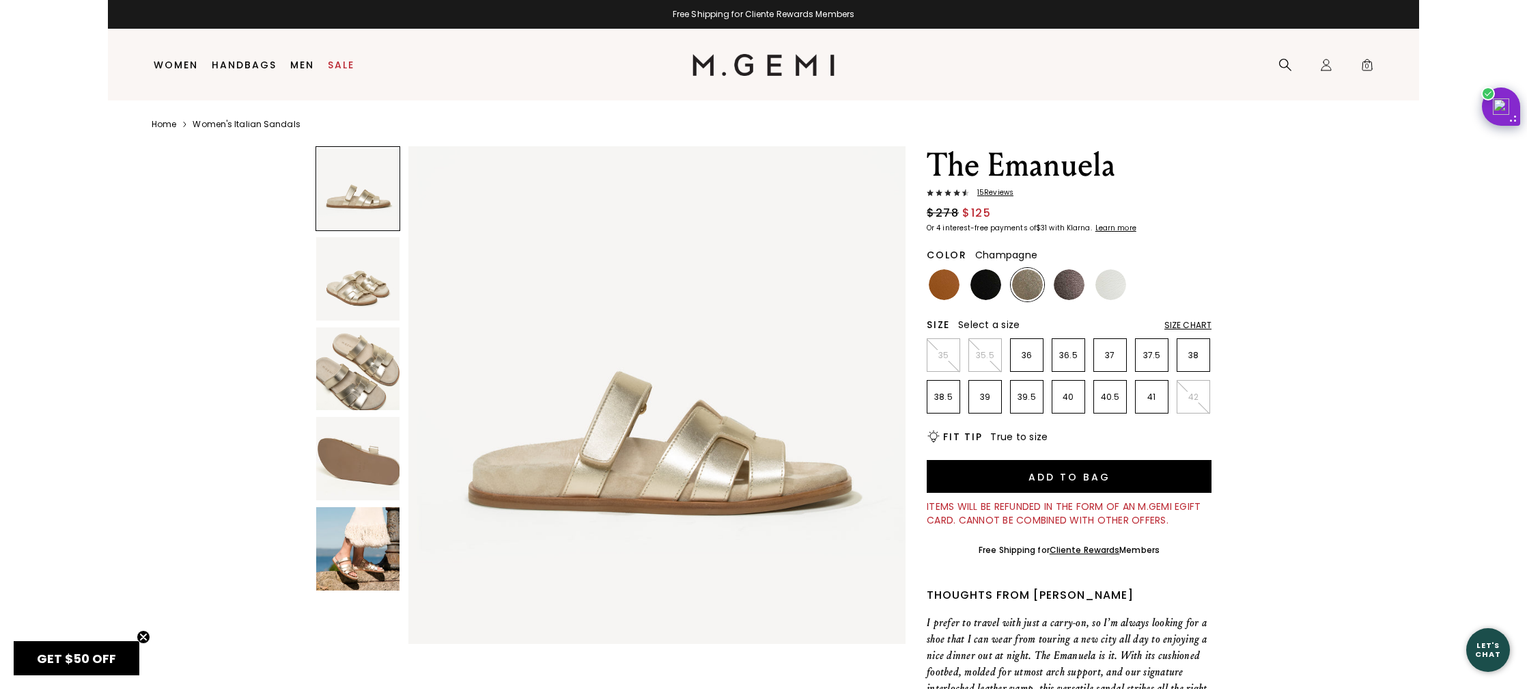
click at [378, 282] on img at bounding box center [357, 278] width 83 height 83
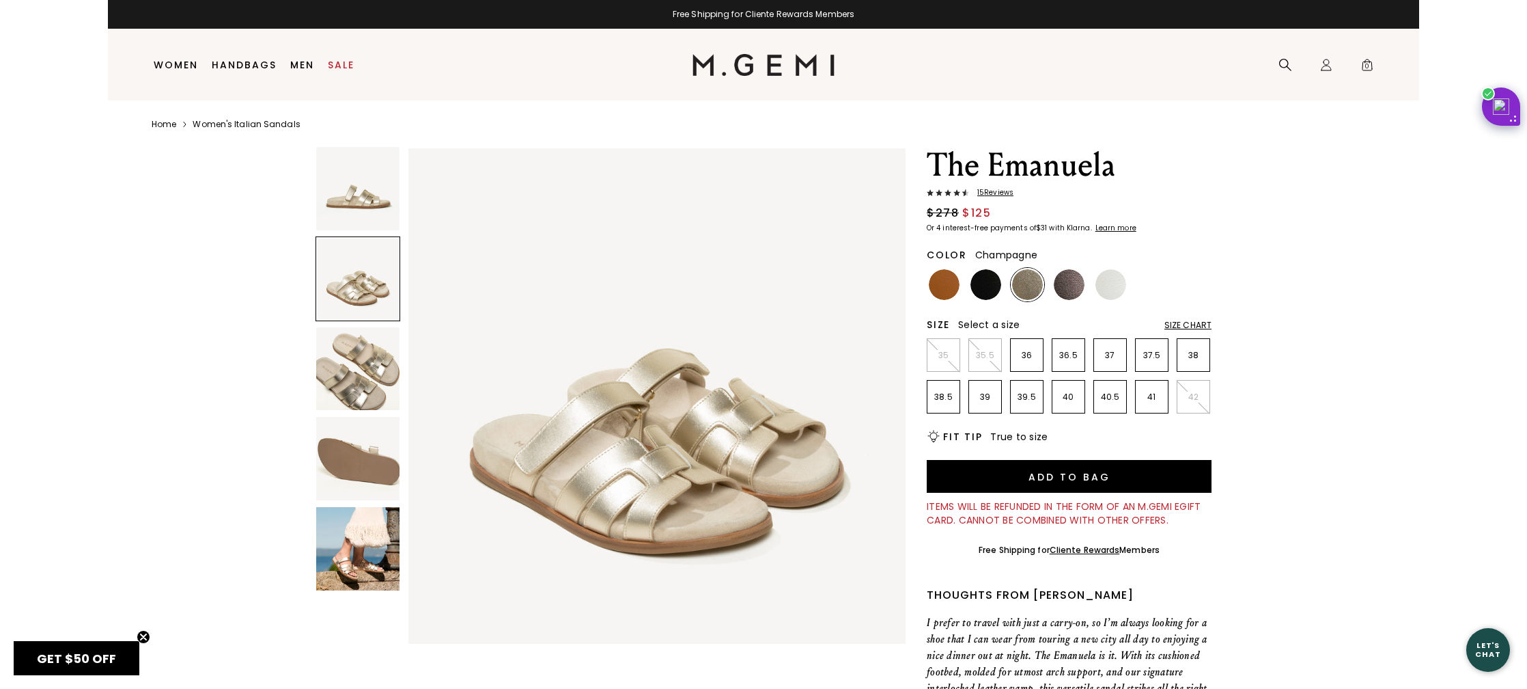
scroll to position [511, 0]
click at [363, 375] on img at bounding box center [357, 368] width 83 height 83
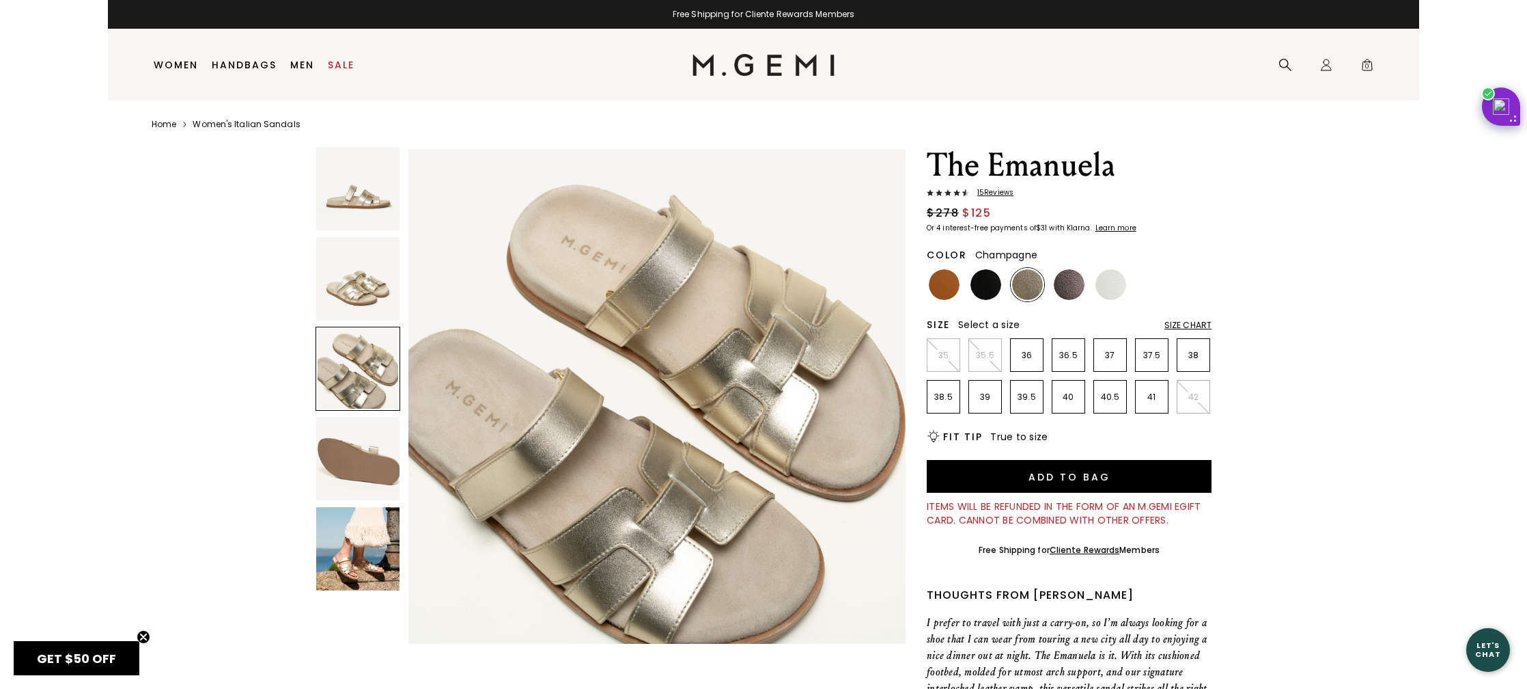
scroll to position [1022, 0]
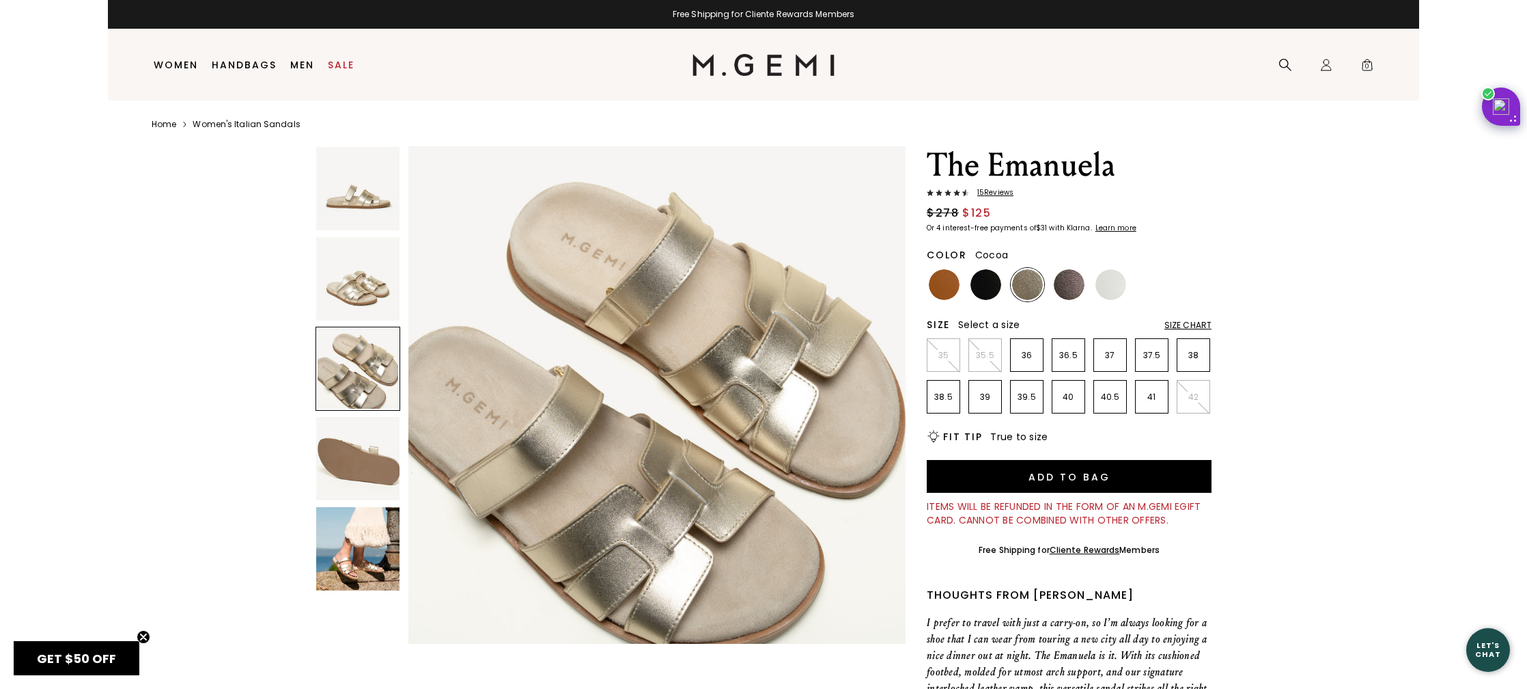
click at [1069, 290] on img at bounding box center [1069, 284] width 31 height 31
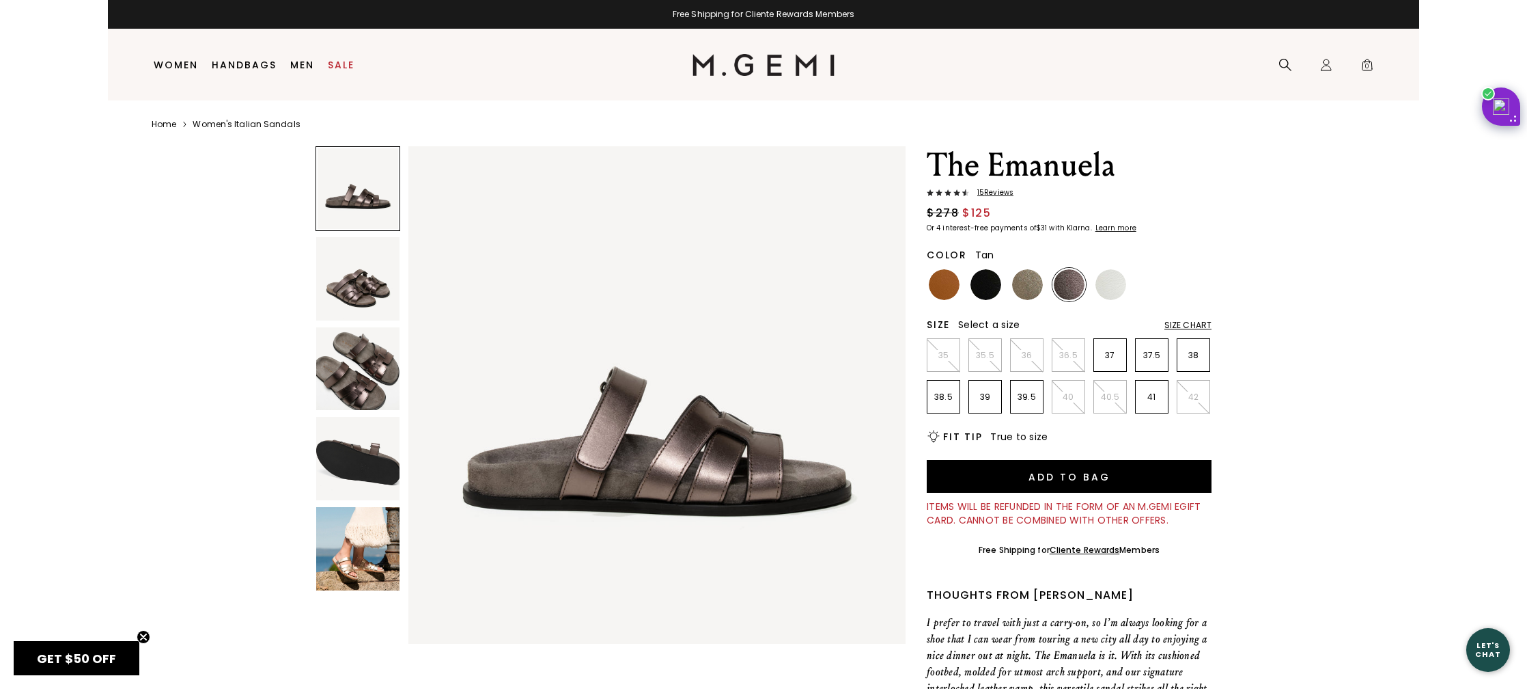
click at [945, 290] on img at bounding box center [944, 284] width 31 height 31
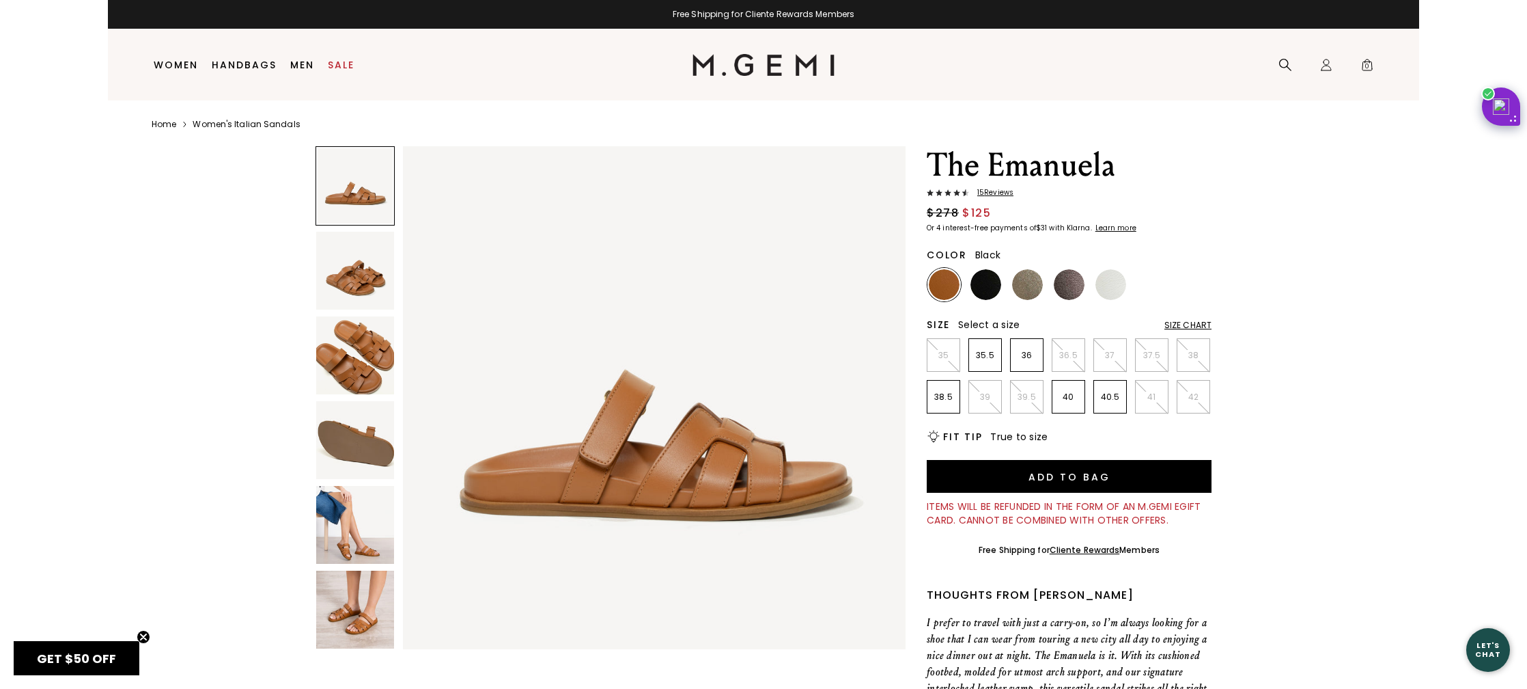
click at [991, 290] on img at bounding box center [986, 284] width 31 height 31
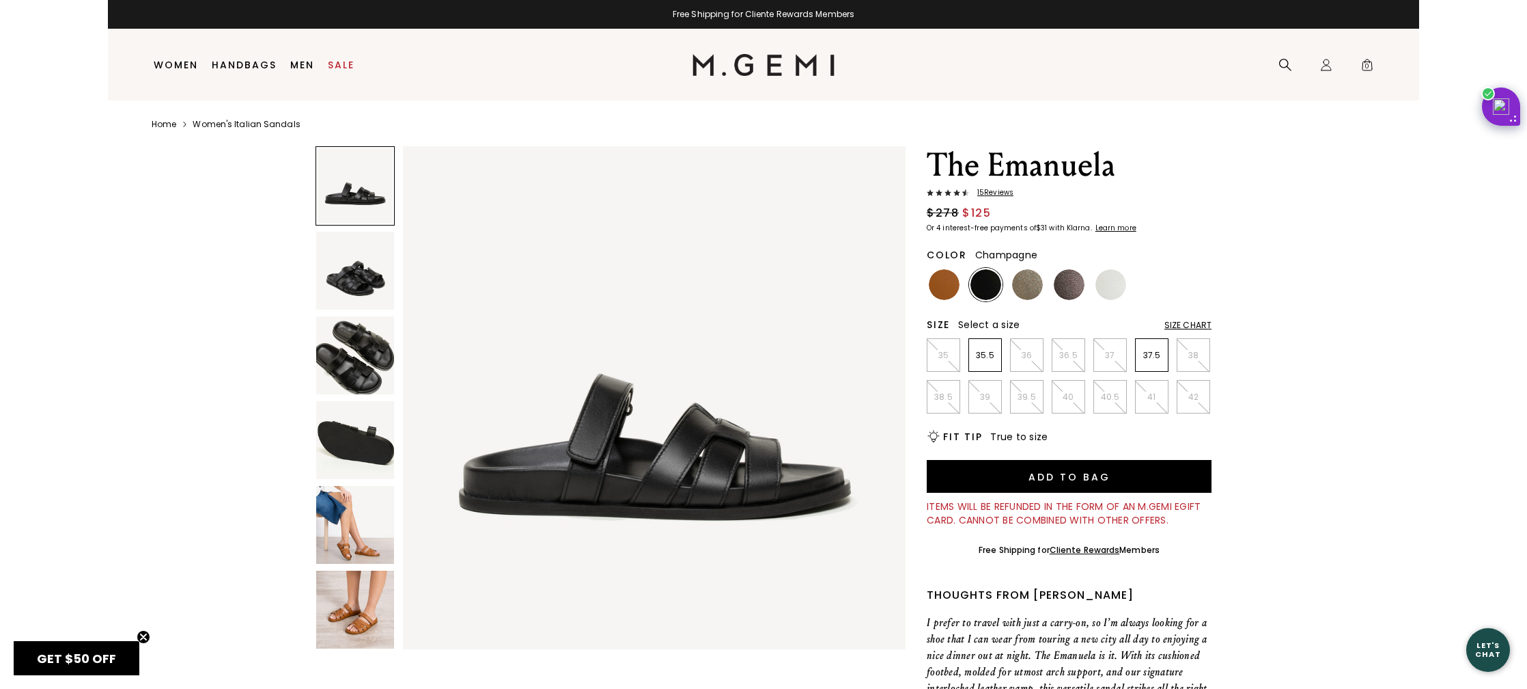
click at [1029, 289] on img at bounding box center [1027, 284] width 31 height 31
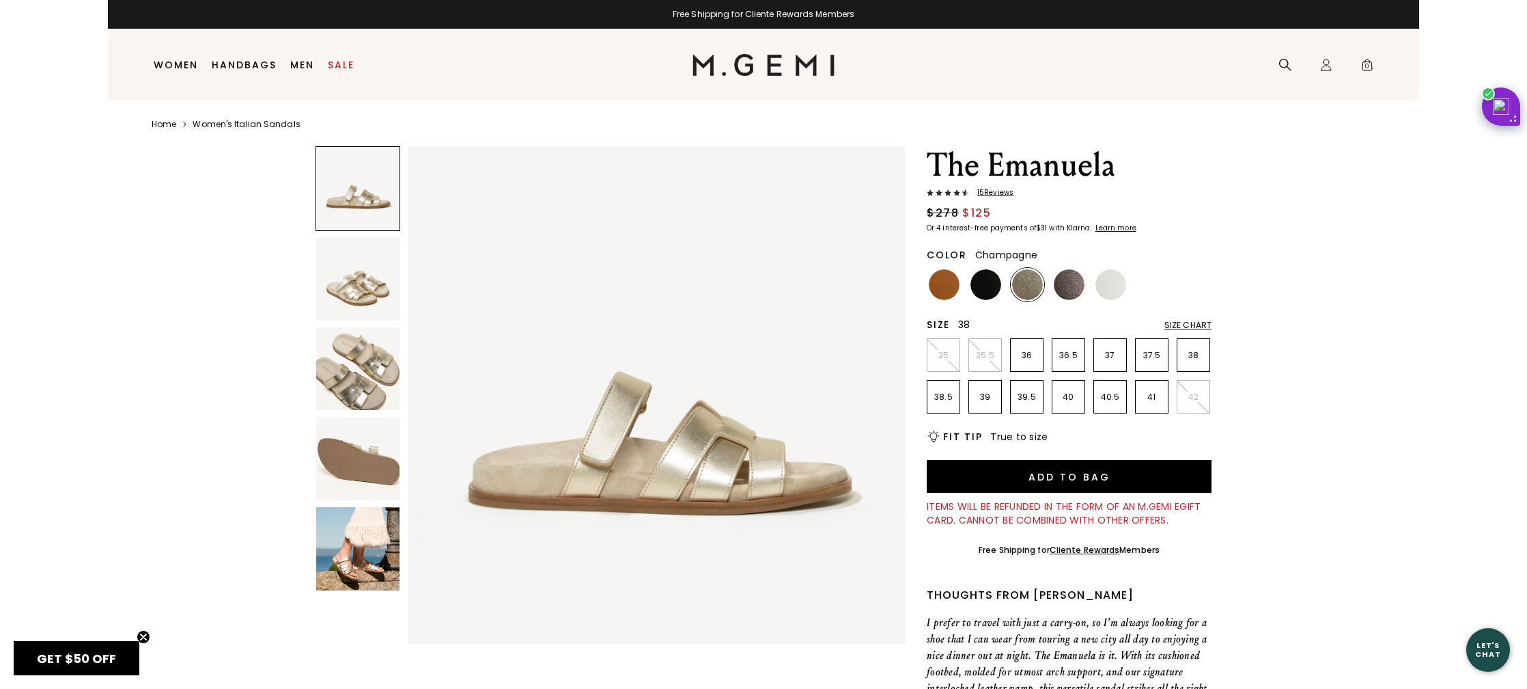
click at [1201, 361] on li "38" at bounding box center [1193, 354] width 33 height 33
click at [1066, 293] on img at bounding box center [1069, 284] width 31 height 31
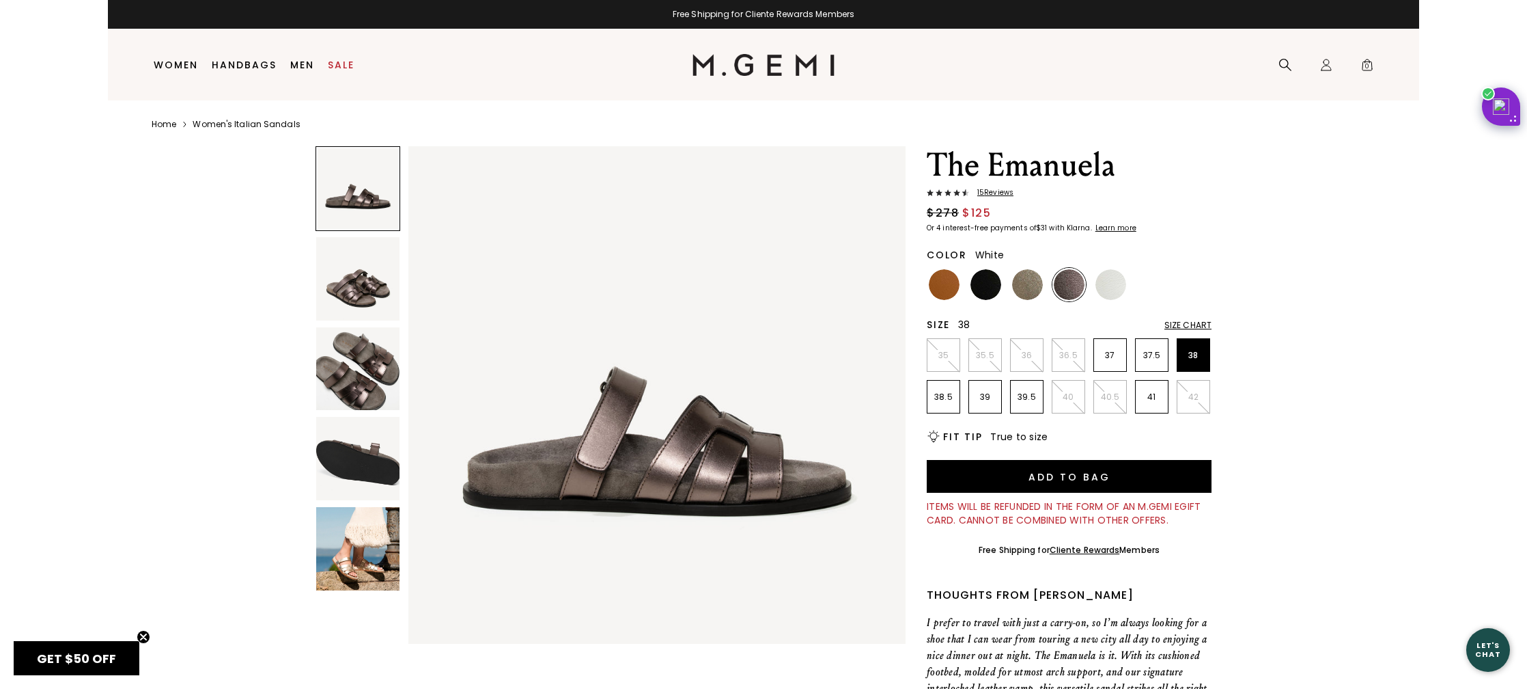
click at [1109, 288] on img at bounding box center [1111, 284] width 31 height 31
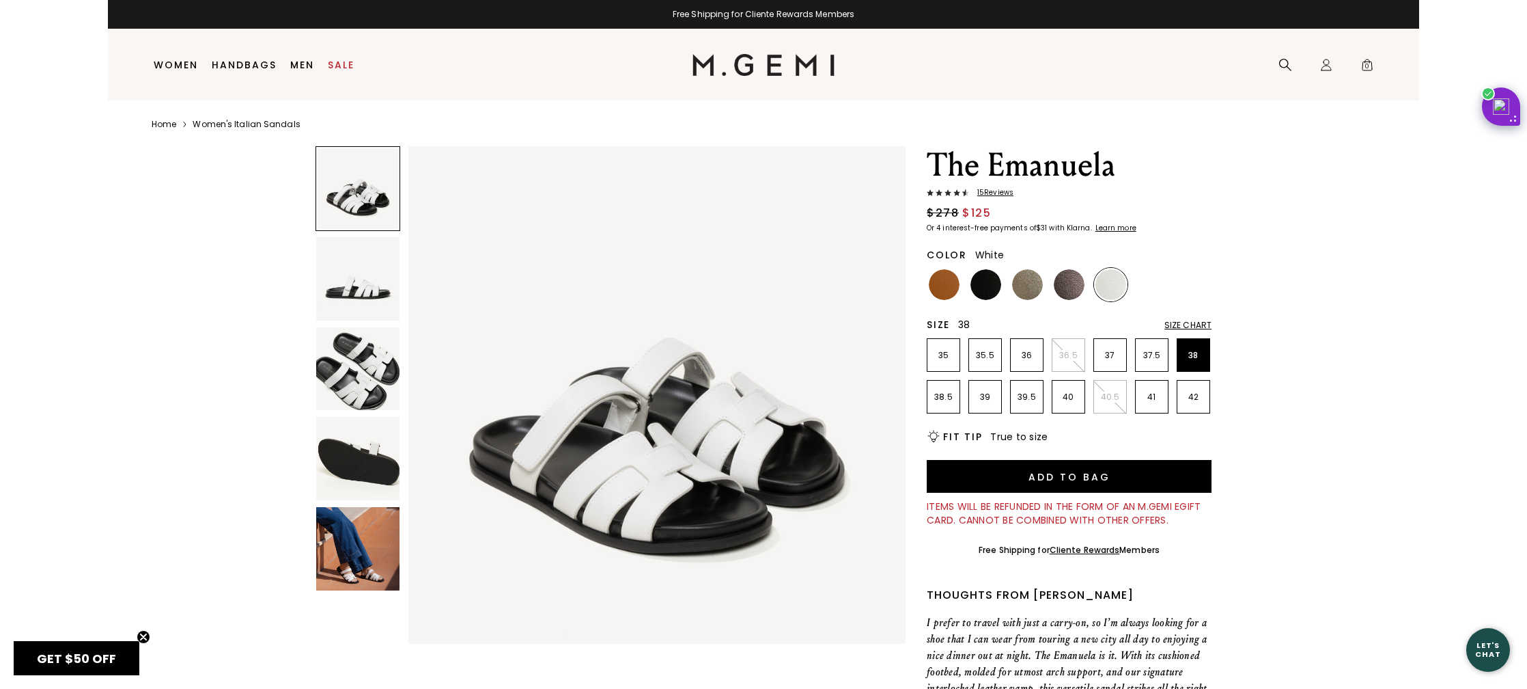
click at [354, 570] on img at bounding box center [357, 548] width 83 height 83
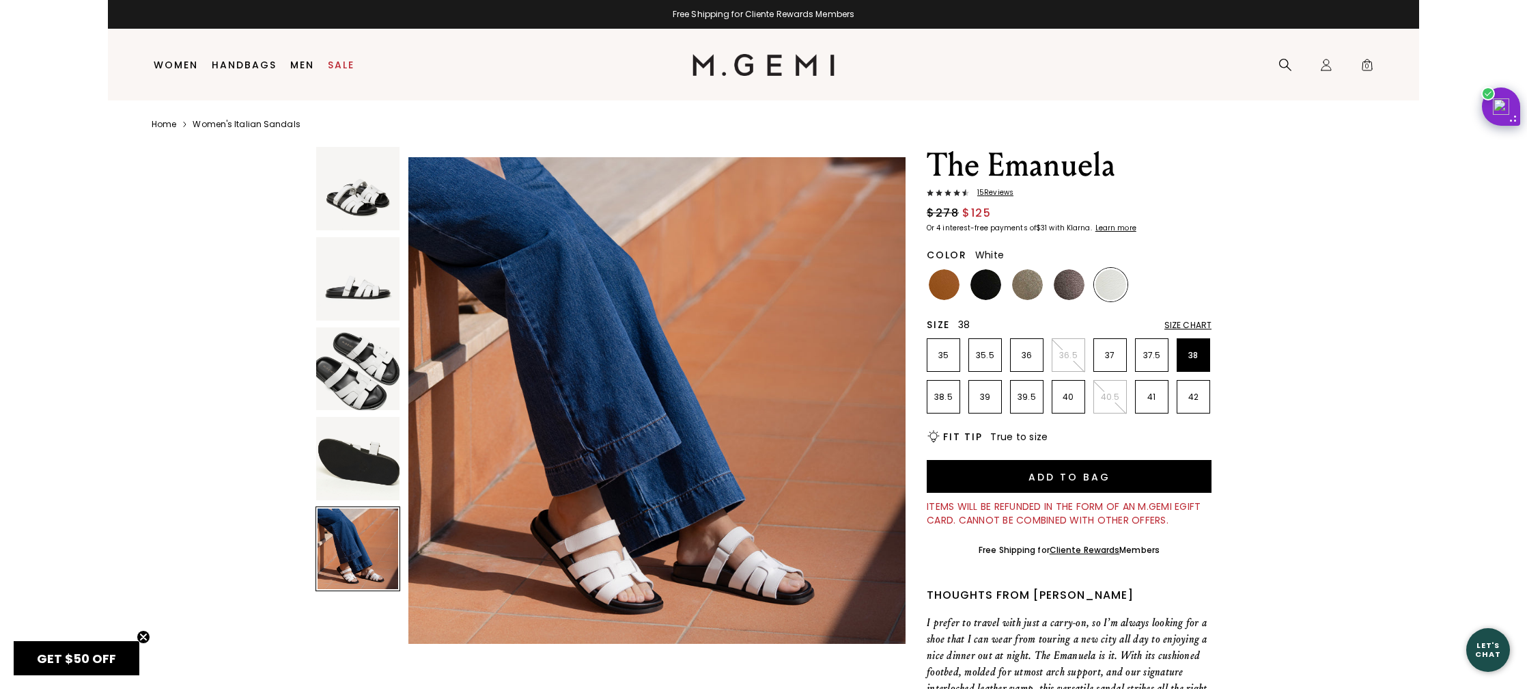
scroll to position [2045, 0]
